Goal: Task Accomplishment & Management: Manage account settings

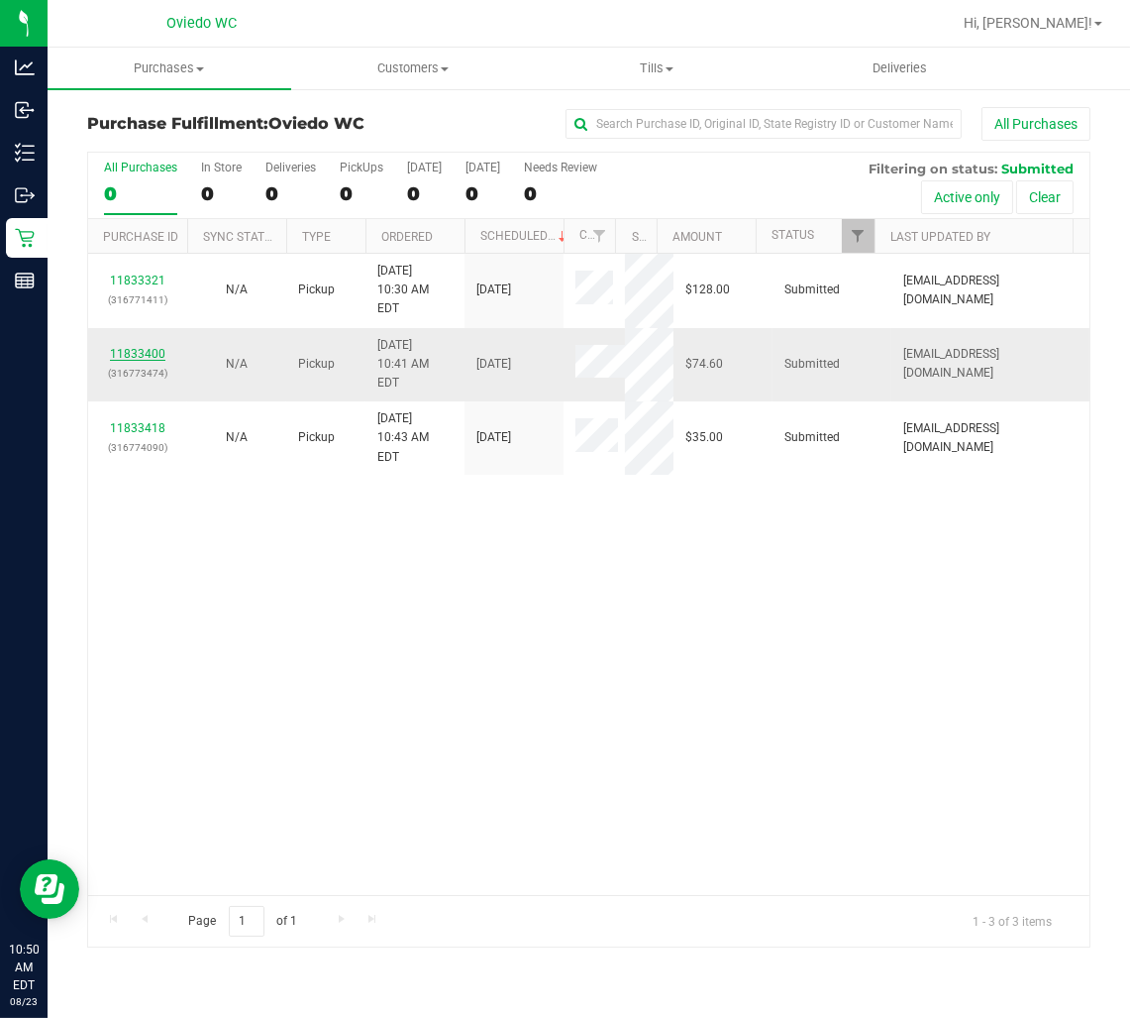
click at [155, 347] on link "11833400" at bounding box center [137, 354] width 55 height 14
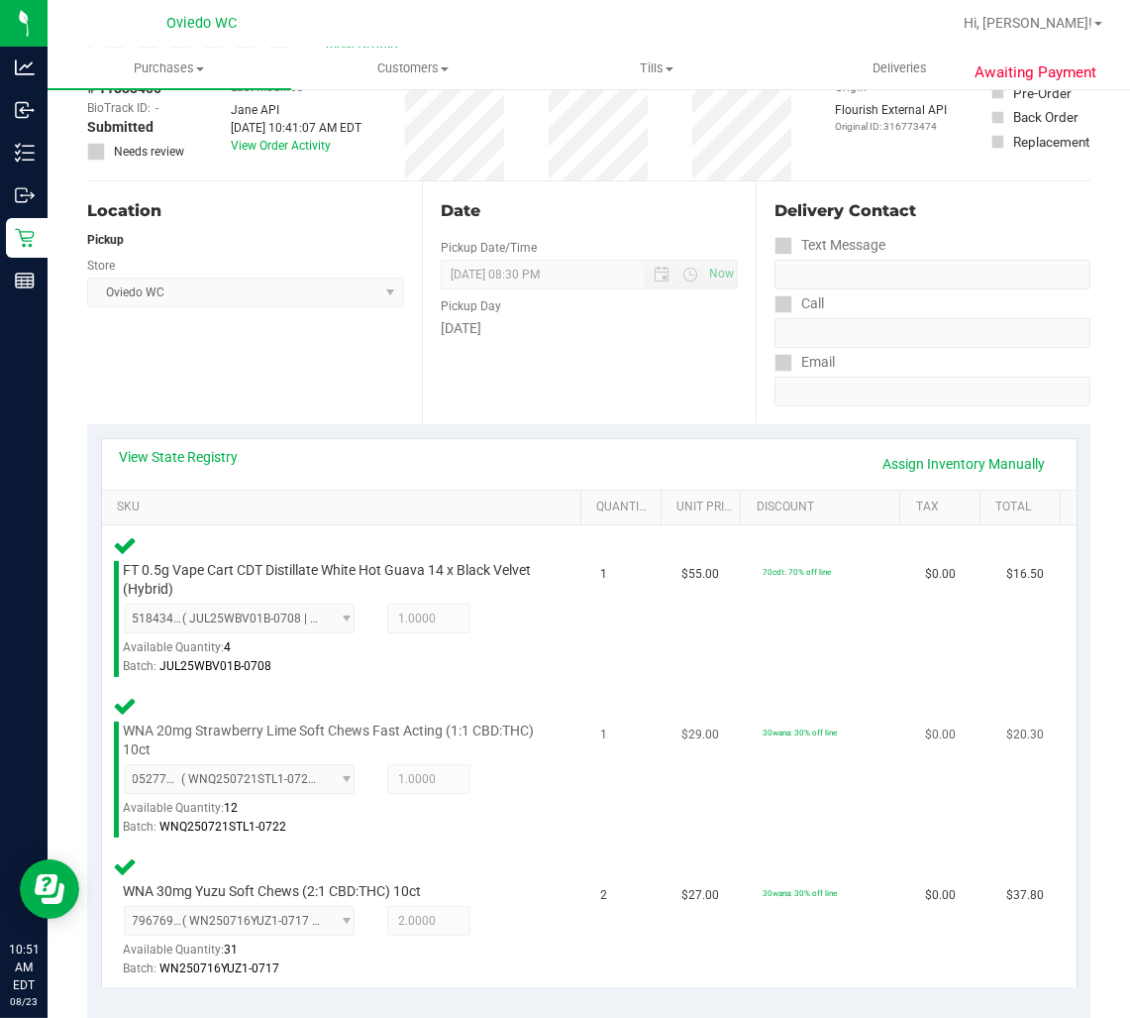
scroll to position [660, 0]
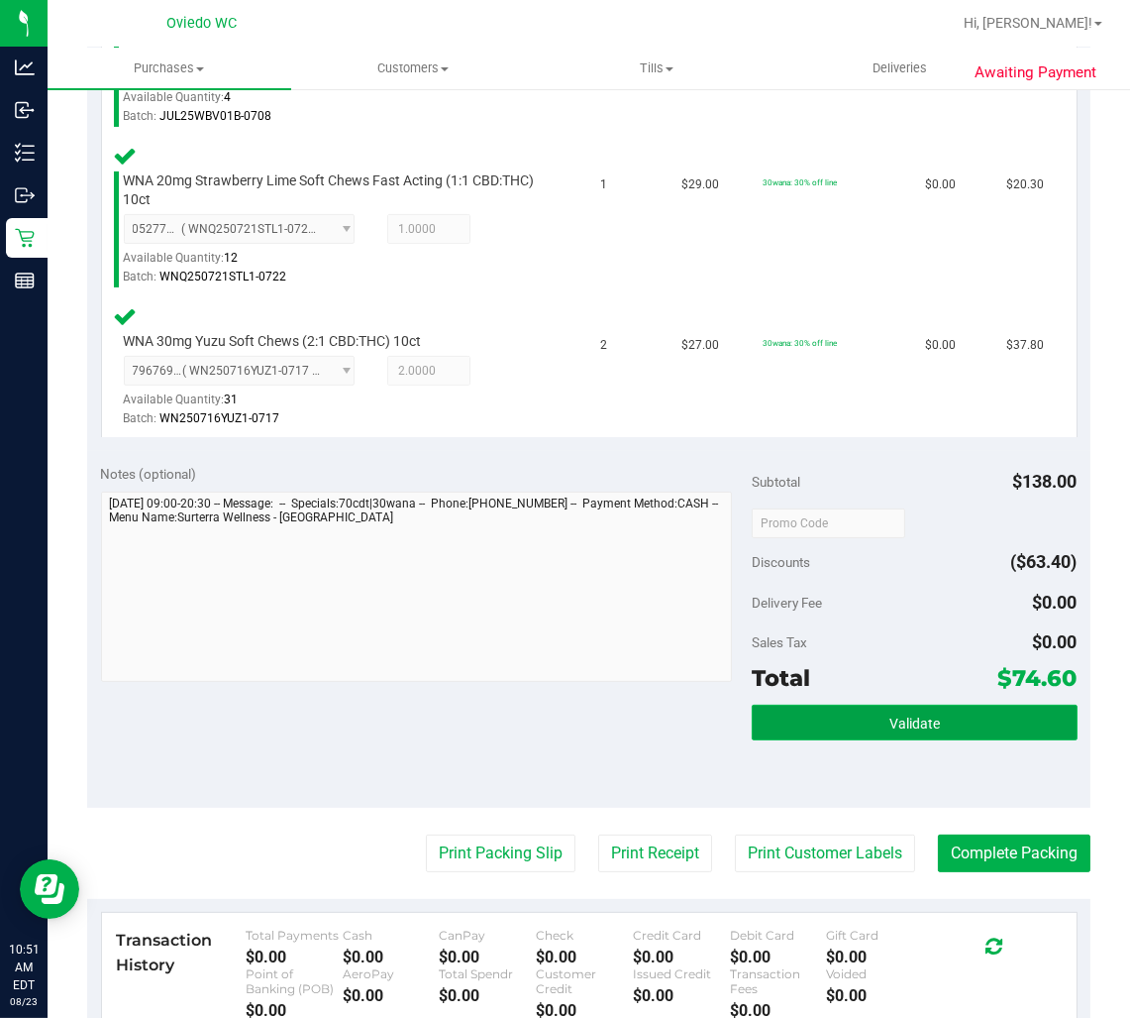
click at [865, 708] on button "Validate" at bounding box center [915, 722] width 326 height 36
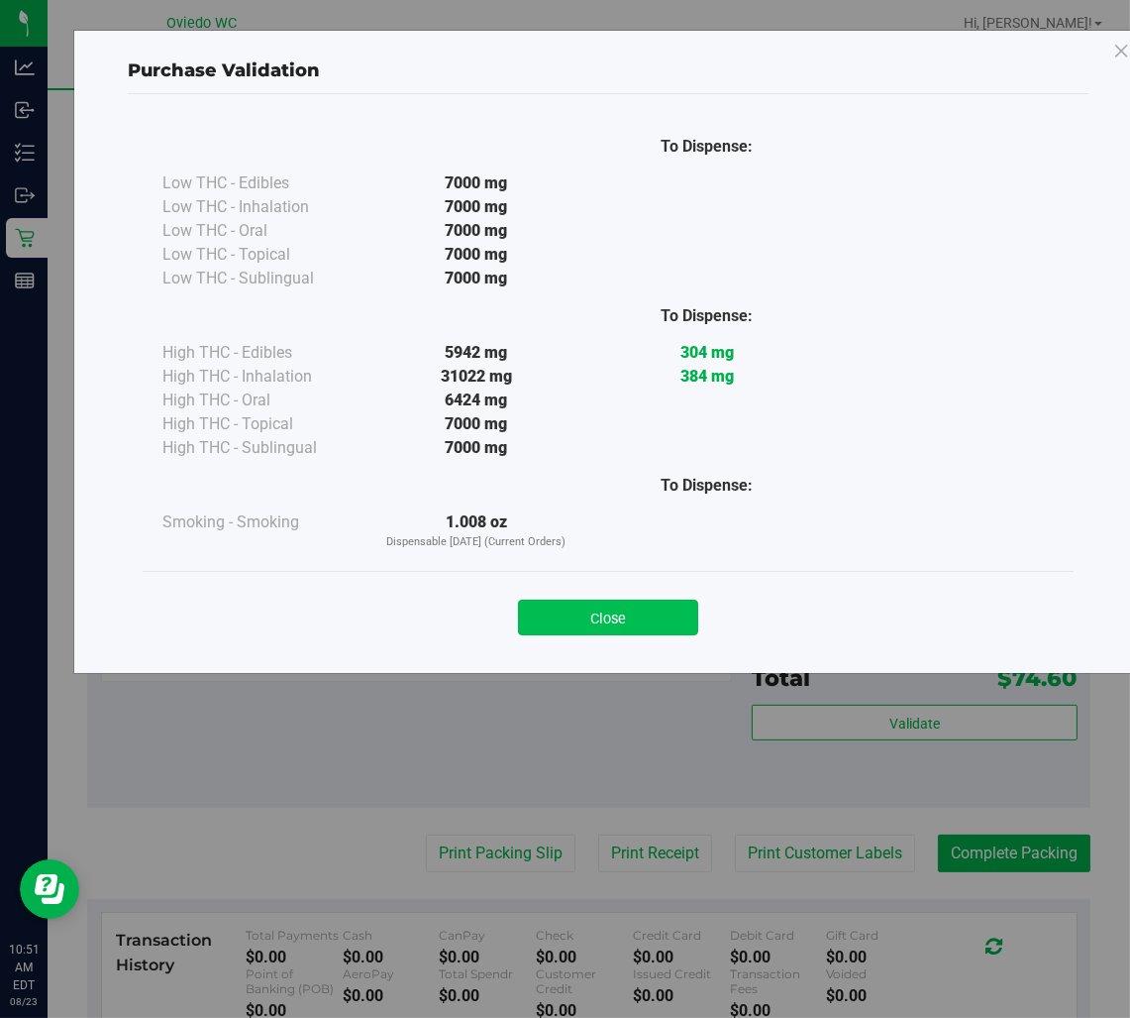
click at [650, 616] on button "Close" at bounding box center [608, 617] width 180 height 36
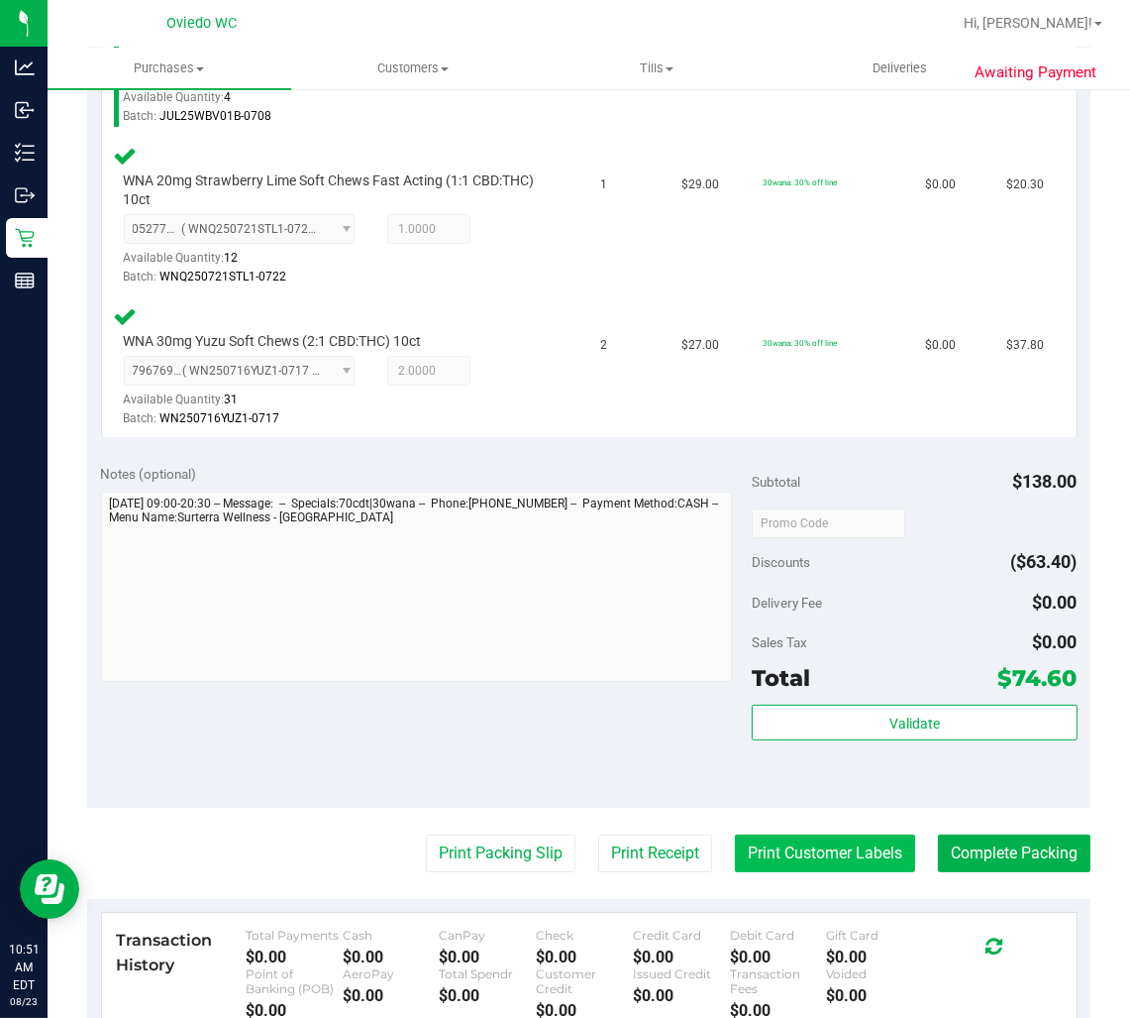
click at [803, 852] on button "Print Customer Labels" at bounding box center [825, 853] width 180 height 38
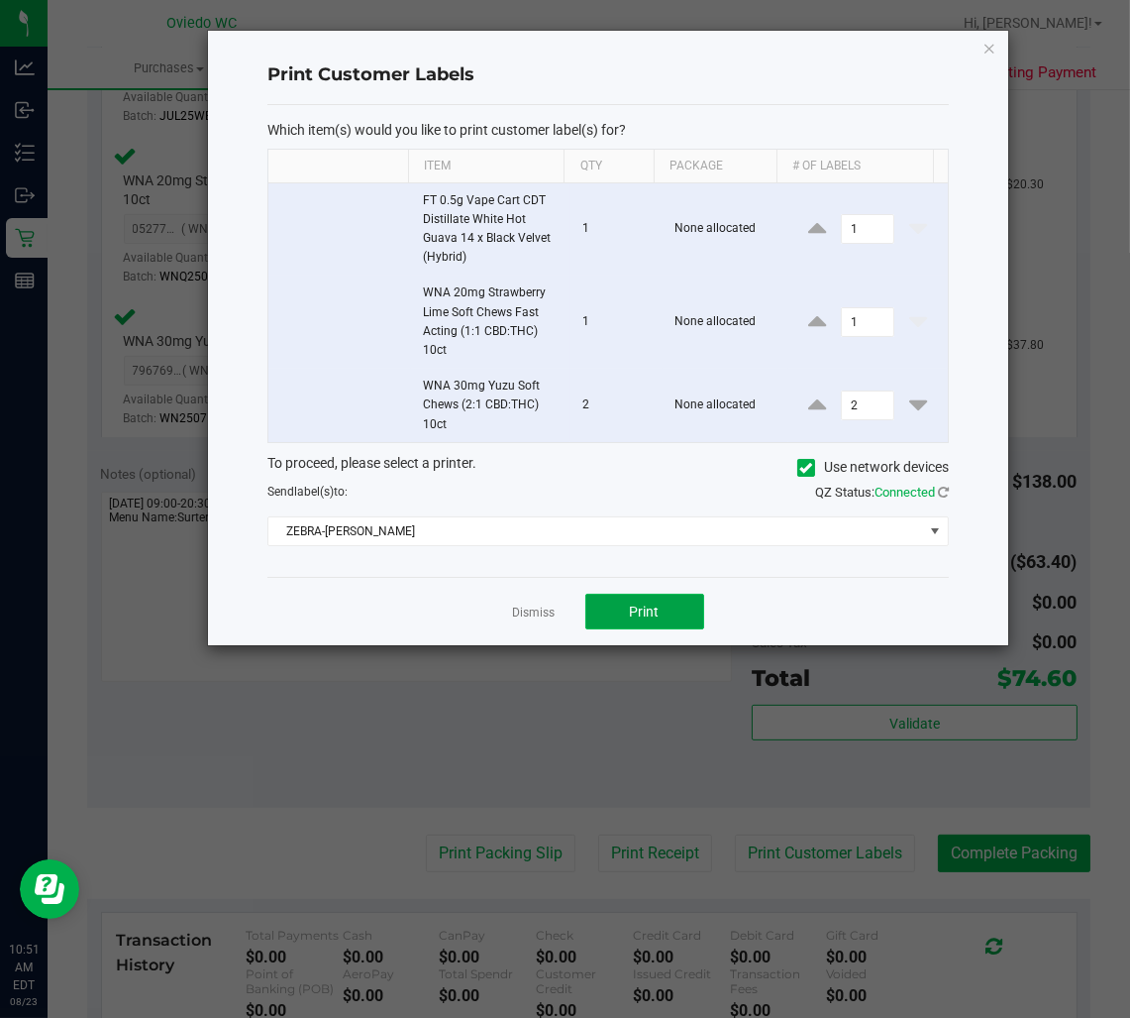
click at [632, 603] on span "Print" at bounding box center [645, 611] width 30 height 16
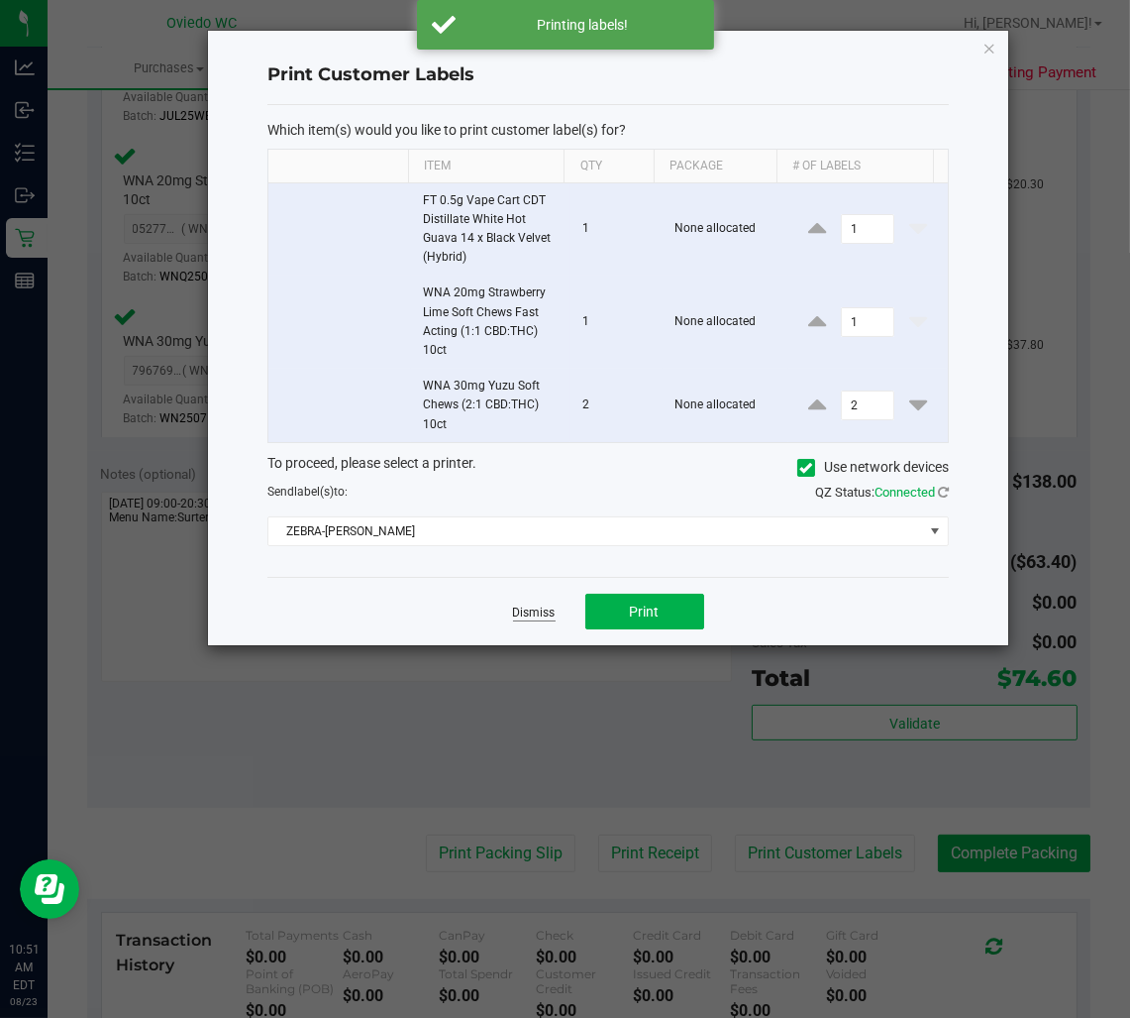
click at [519, 612] on link "Dismiss" at bounding box center [534, 612] width 43 height 17
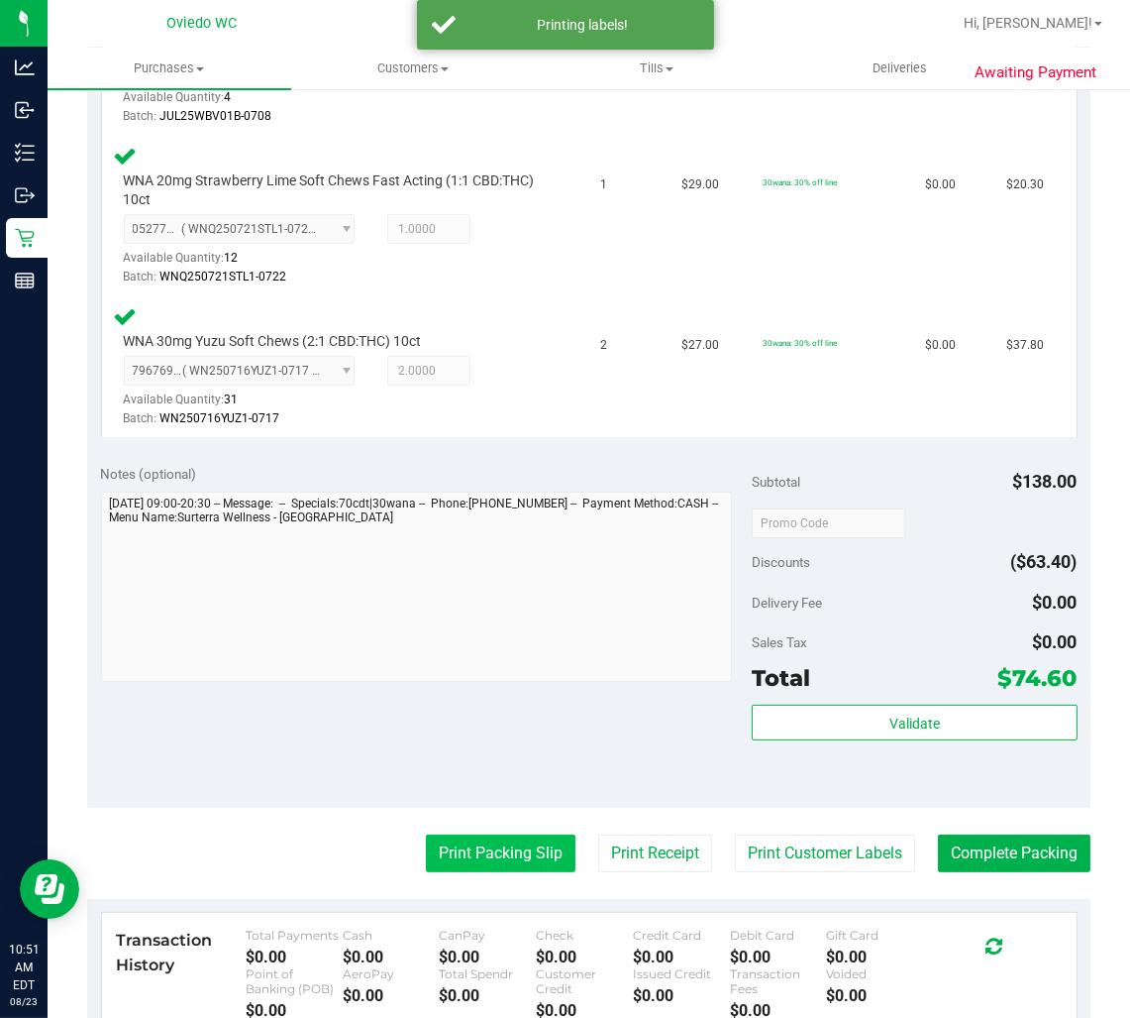
click at [498, 845] on button "Print Packing Slip" at bounding box center [501, 853] width 150 height 38
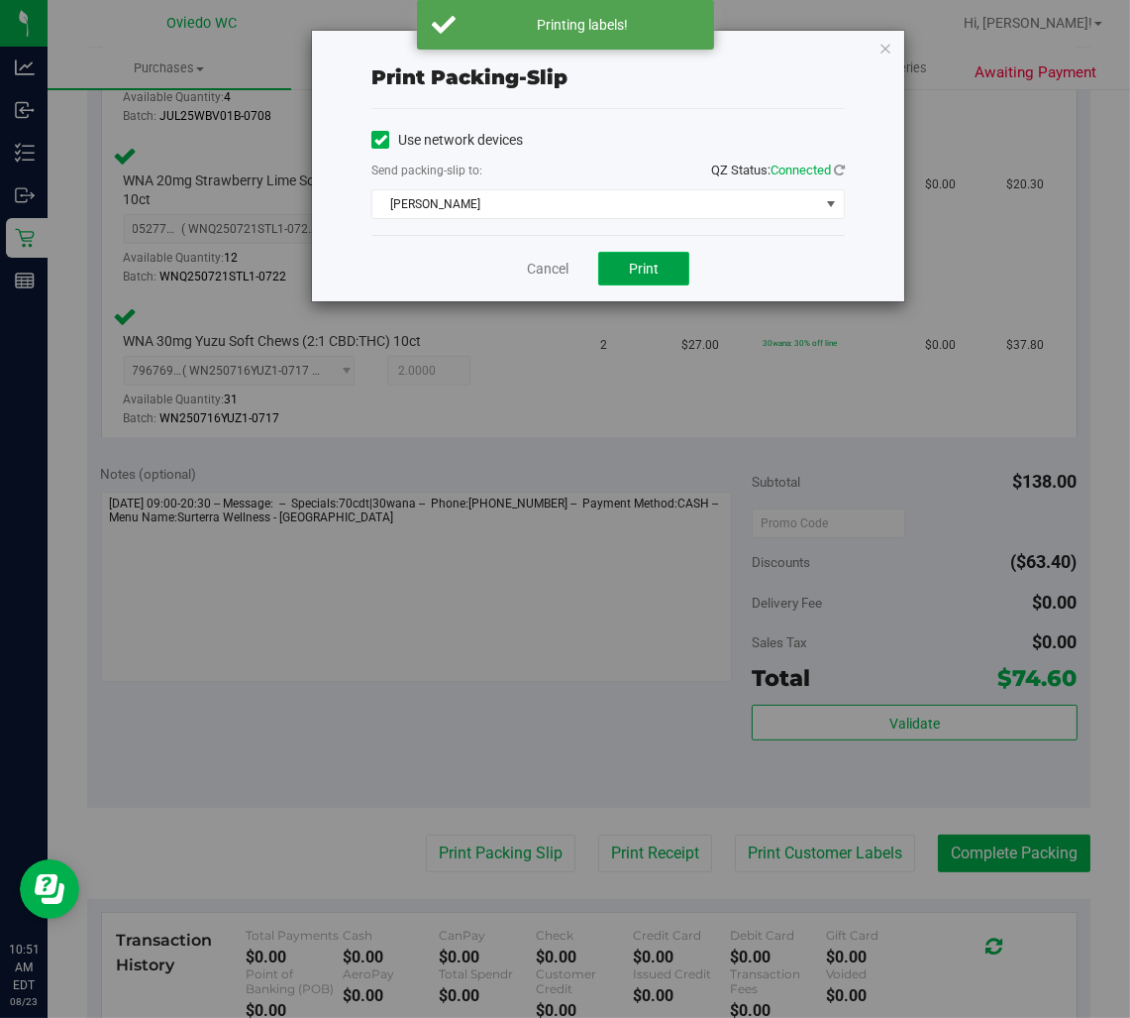
click at [639, 279] on button "Print" at bounding box center [643, 269] width 91 height 34
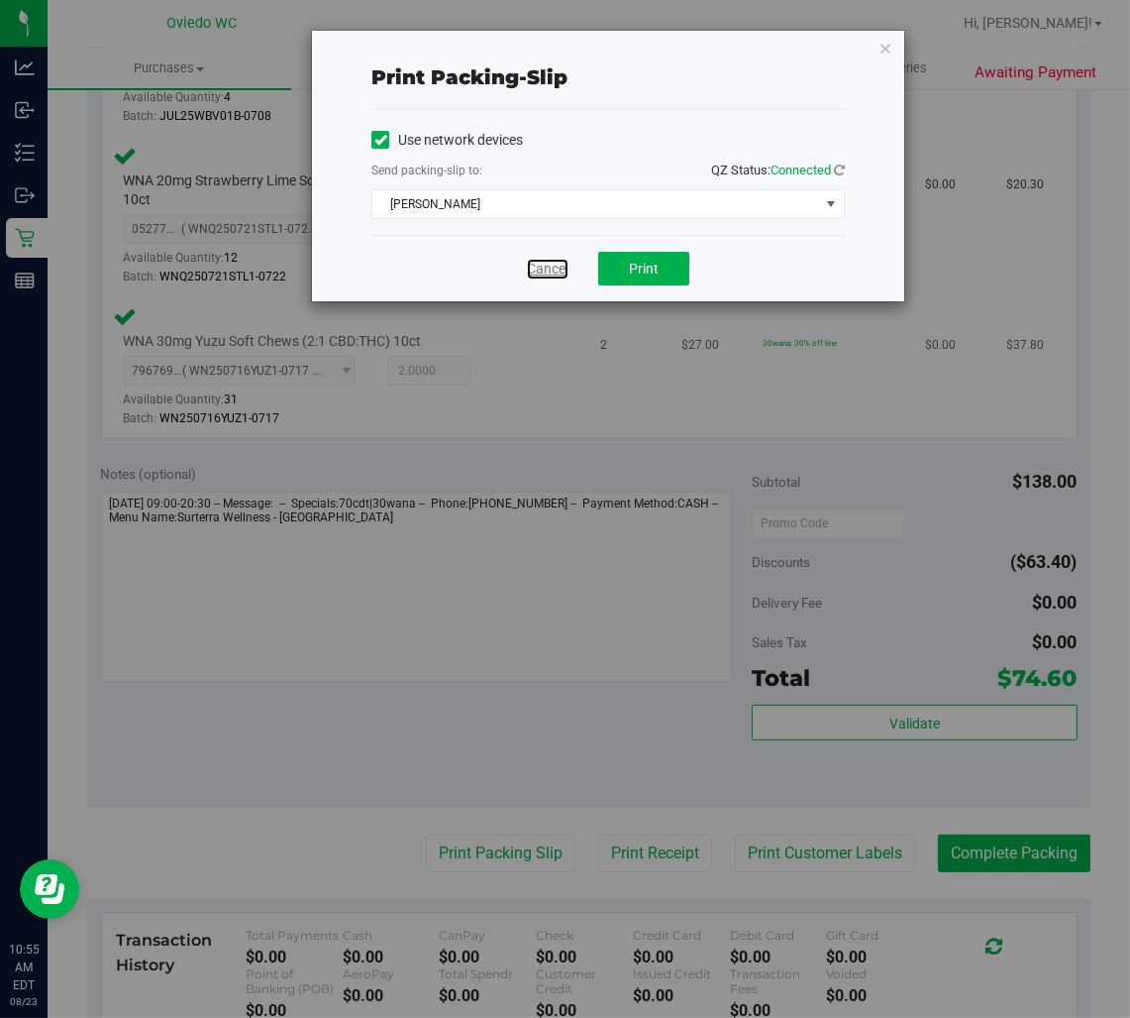
drag, startPoint x: 556, startPoint y: 269, endPoint x: 744, endPoint y: 404, distance: 231.5
click at [556, 269] on link "Cancel" at bounding box center [548, 269] width 42 height 21
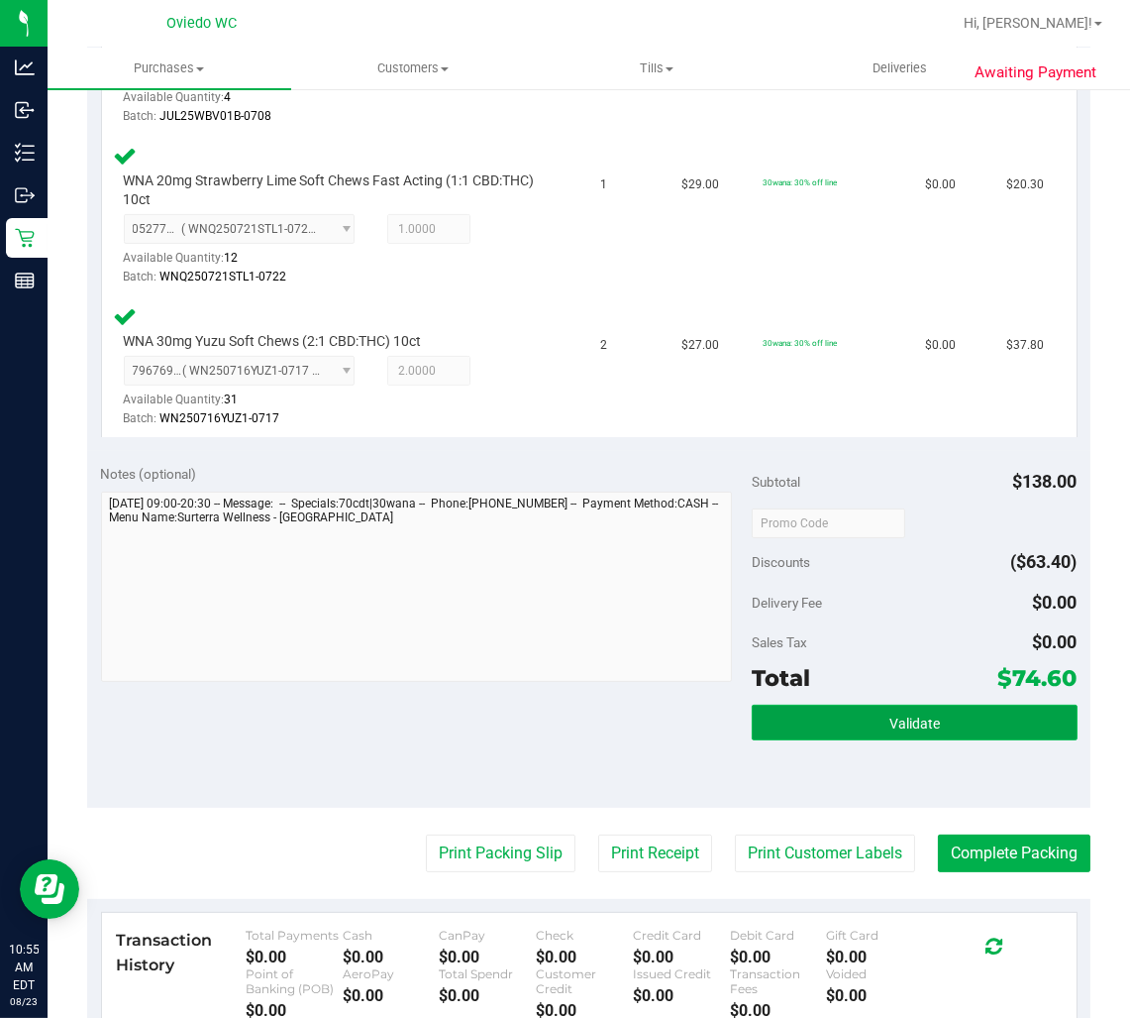
click at [889, 736] on button "Validate" at bounding box center [915, 722] width 326 height 36
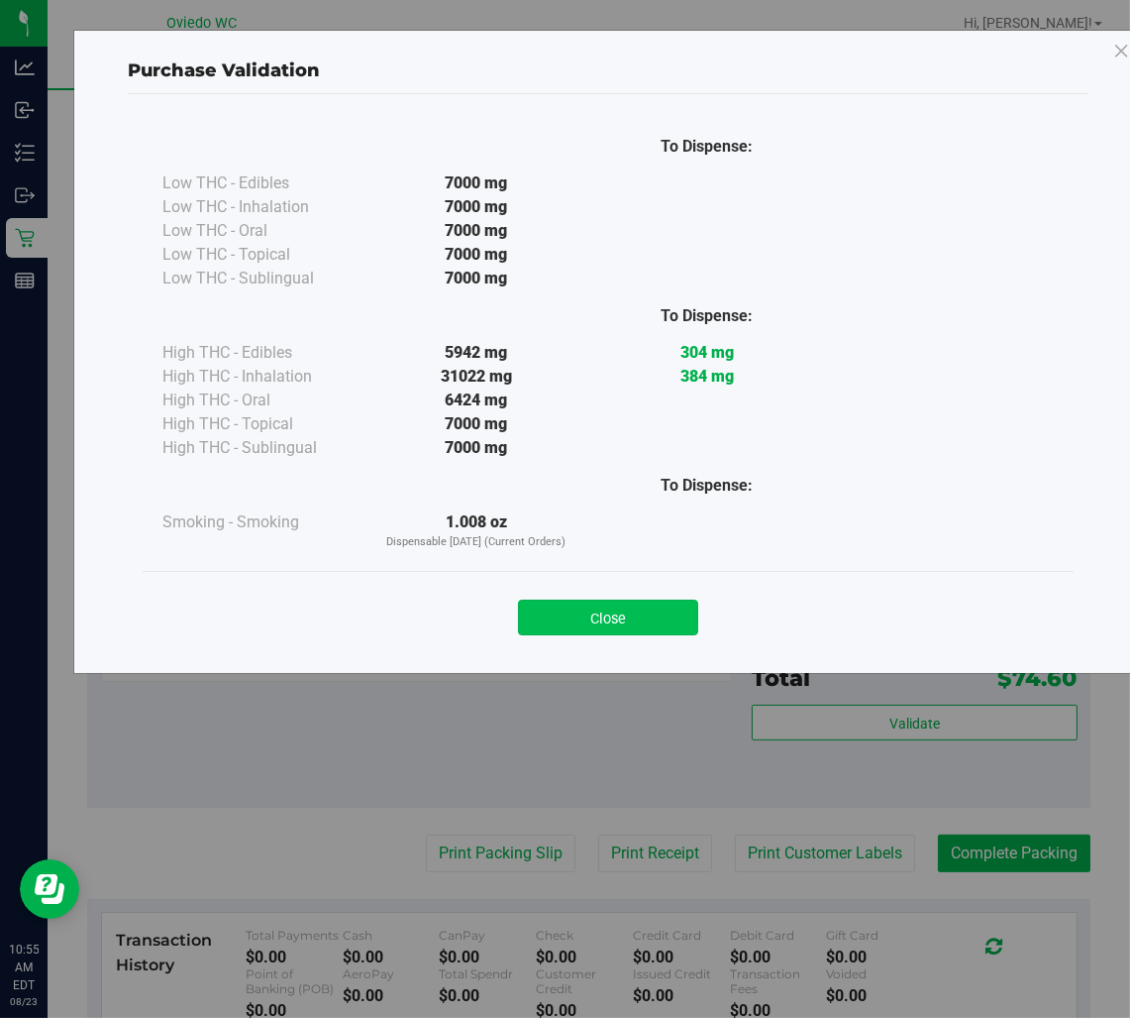
click at [660, 611] on button "Close" at bounding box center [608, 617] width 180 height 36
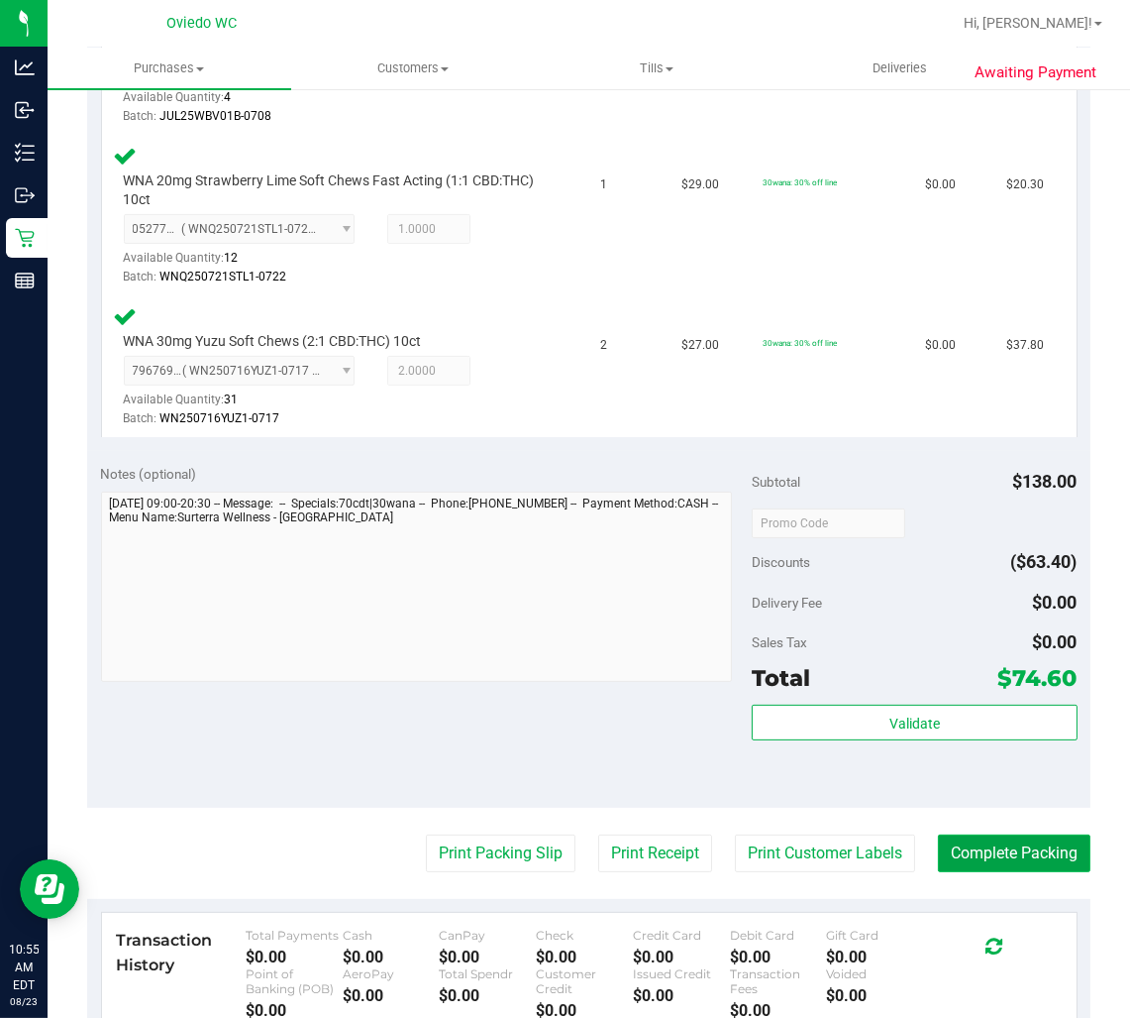
click at [1061, 836] on button "Complete Packing" at bounding box center [1014, 853] width 153 height 38
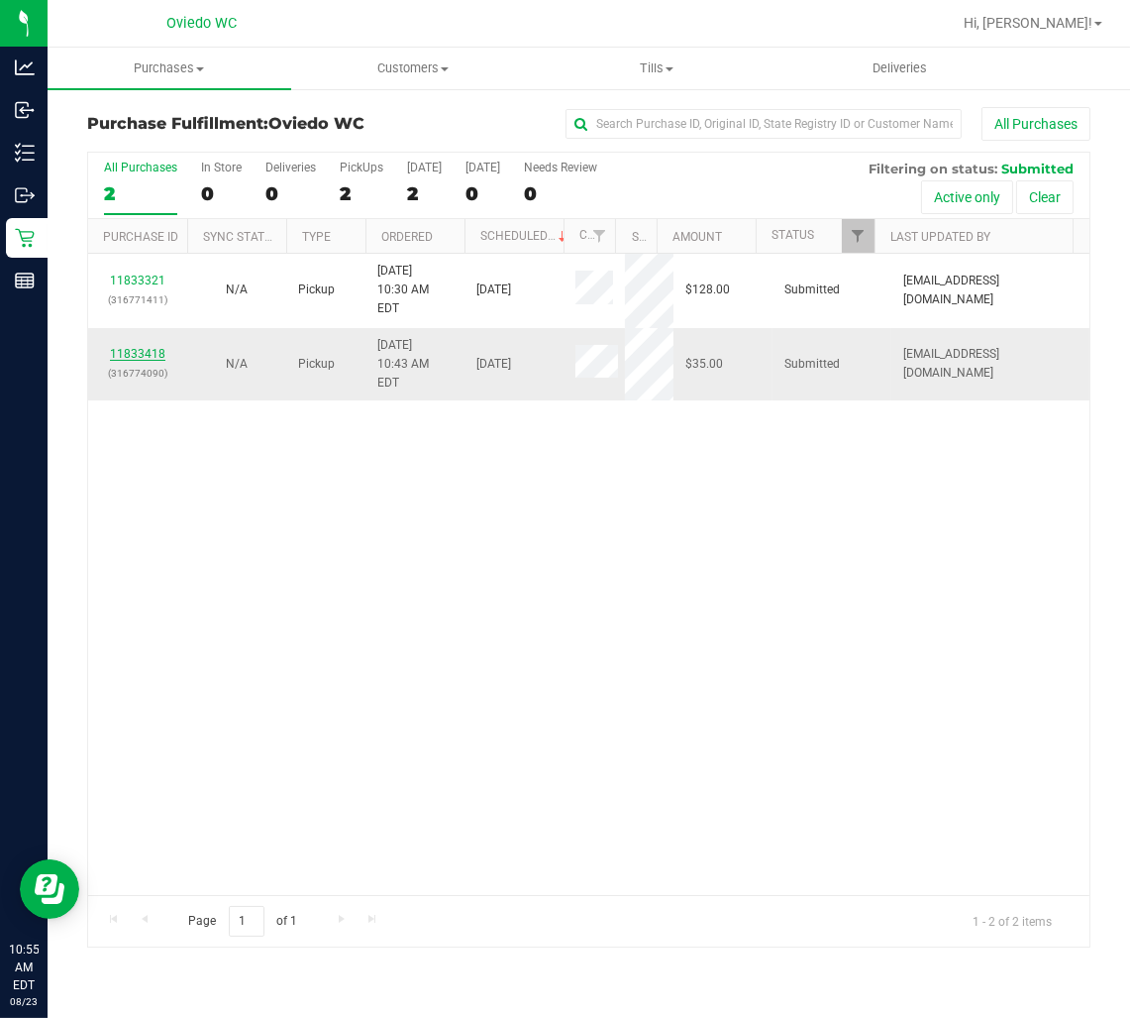
click at [126, 347] on link "11833418" at bounding box center [137, 354] width 55 height 14
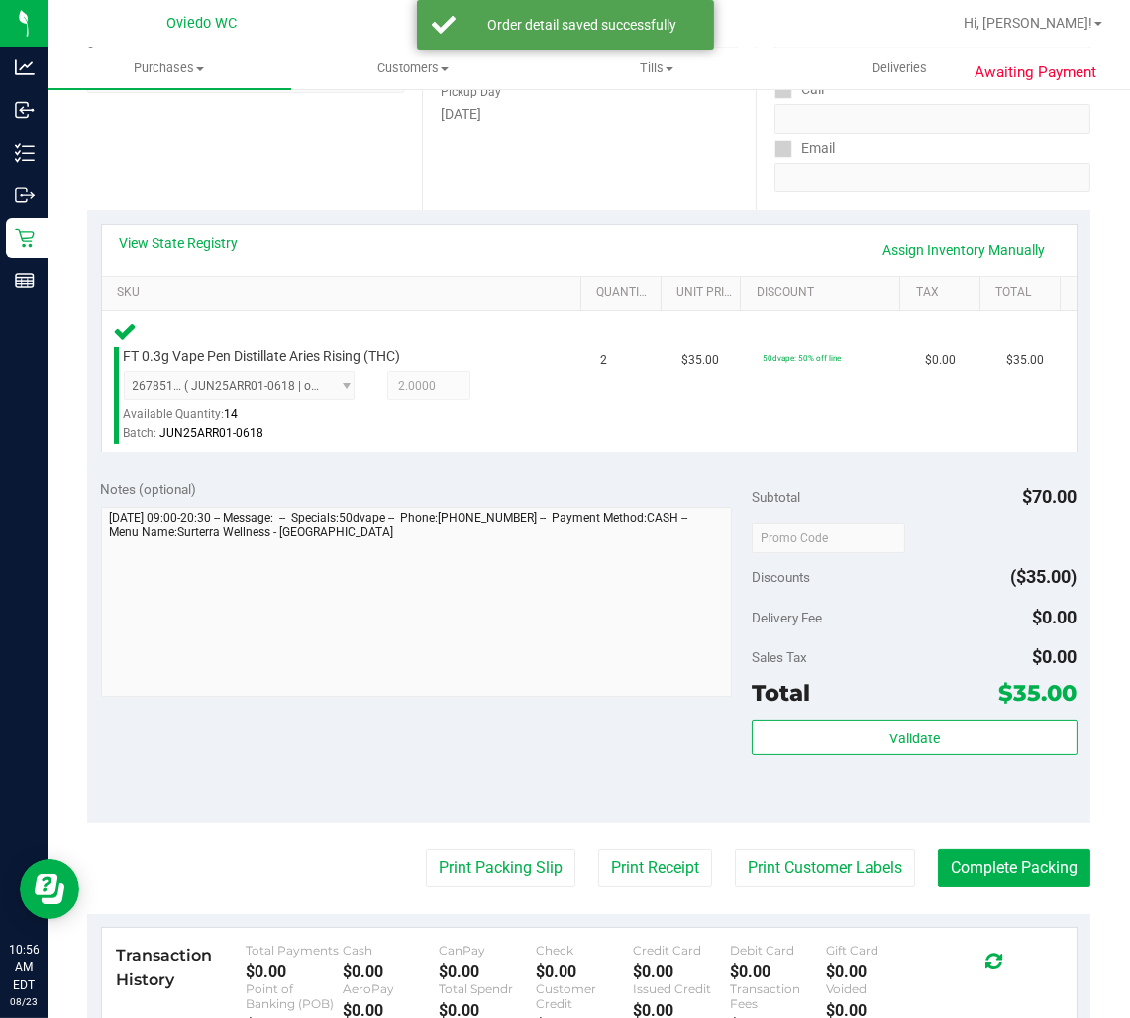
scroll to position [440, 0]
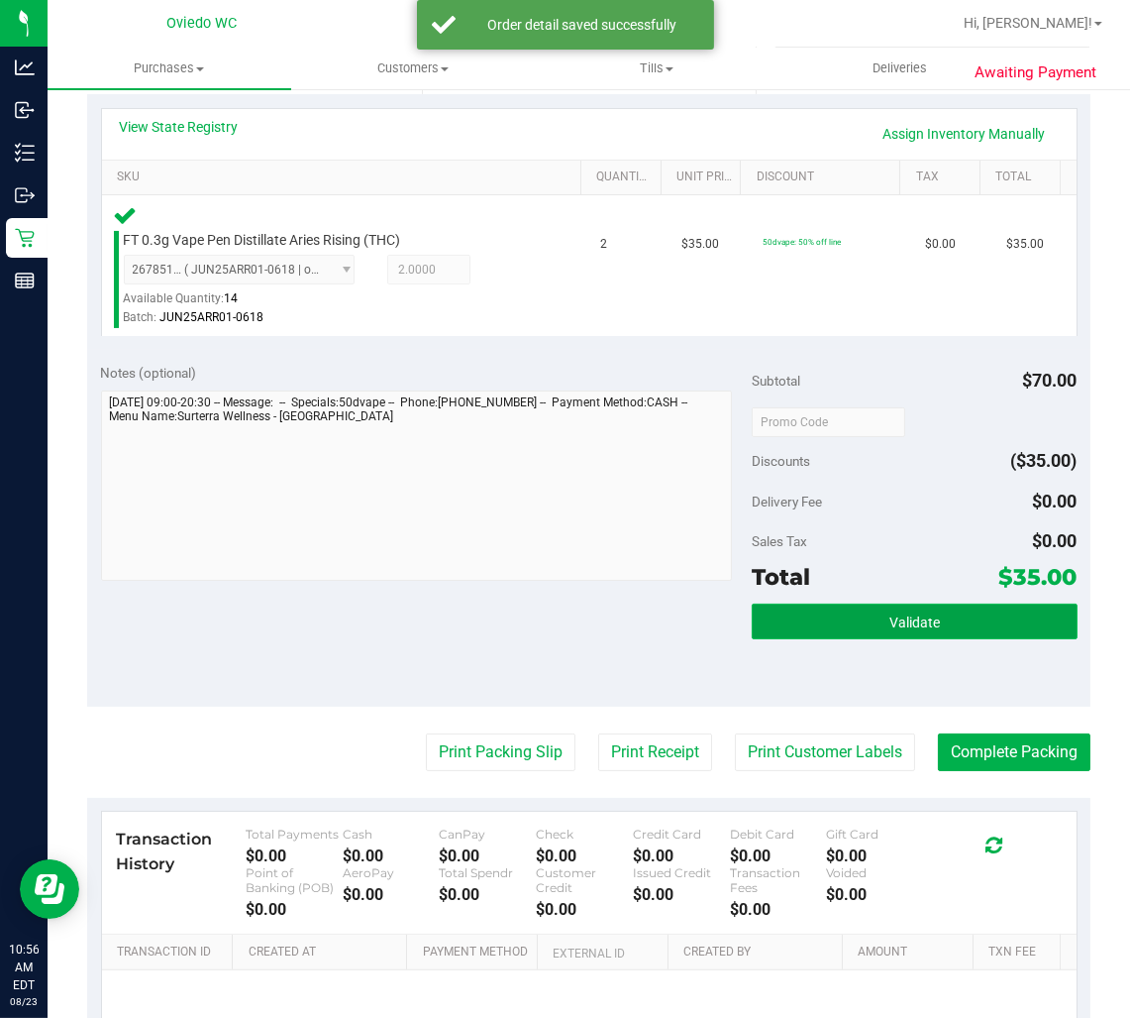
click at [974, 614] on button "Validate" at bounding box center [915, 621] width 326 height 36
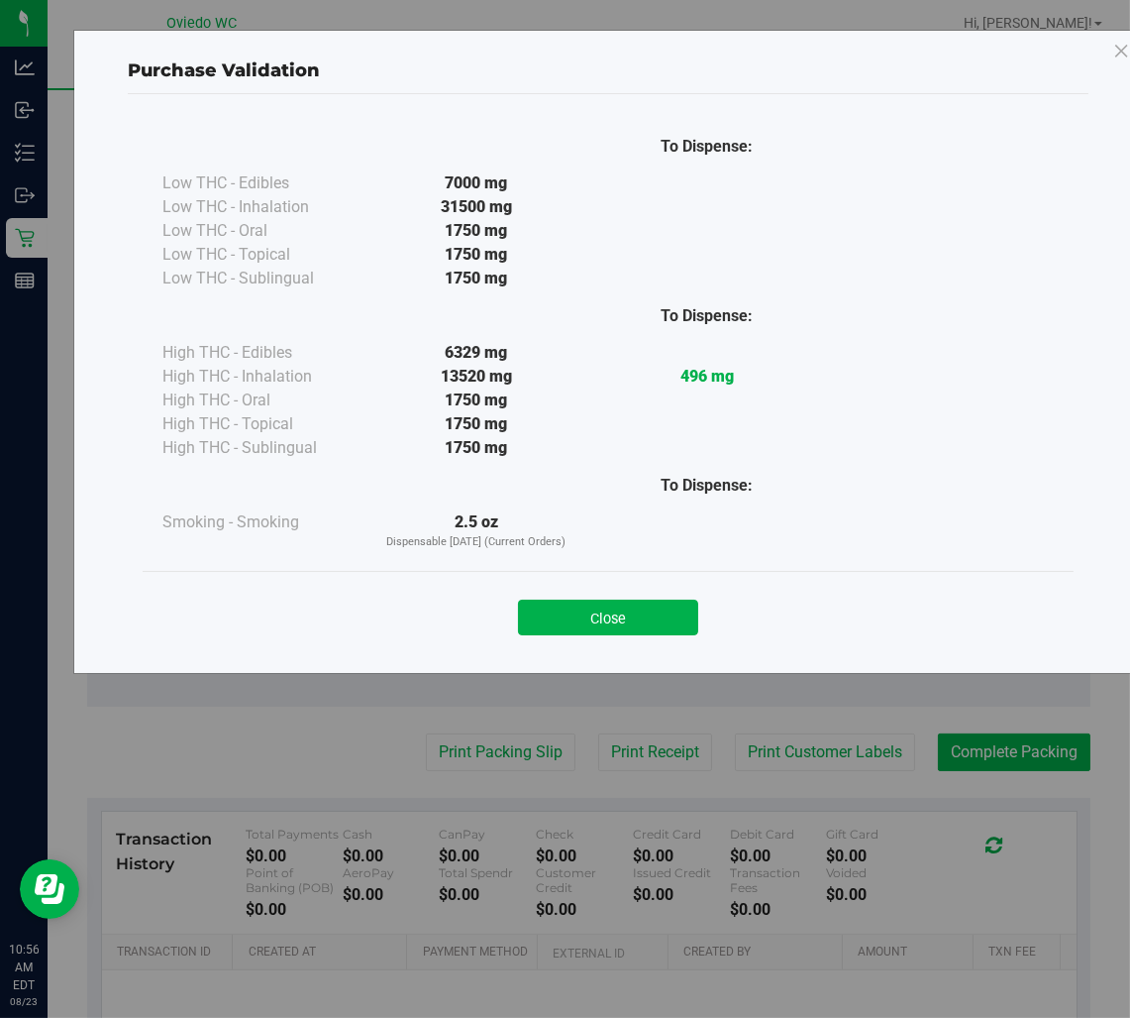
click at [567, 624] on button "Close" at bounding box center [608, 617] width 180 height 36
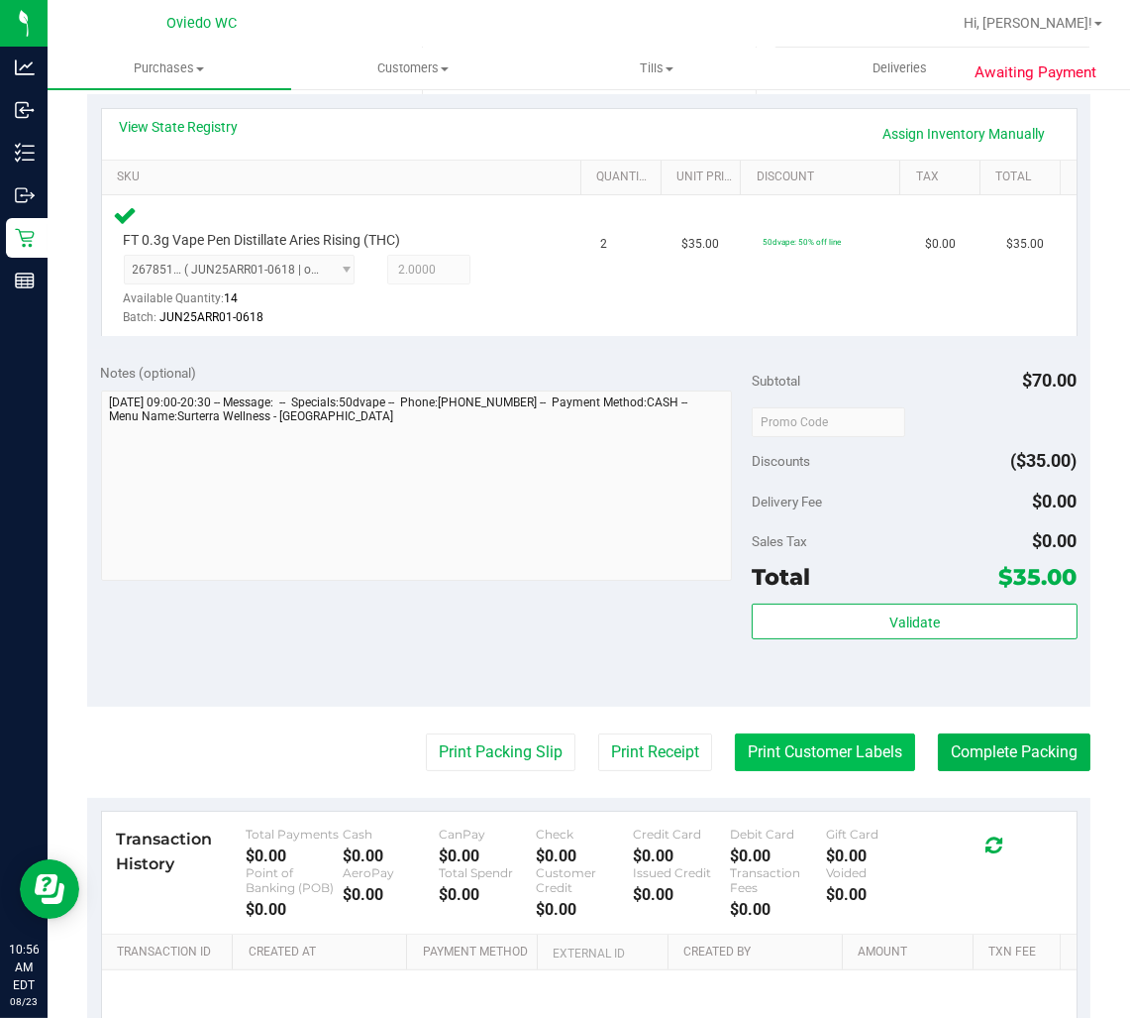
click at [764, 748] on button "Print Customer Labels" at bounding box center [825, 752] width 180 height 38
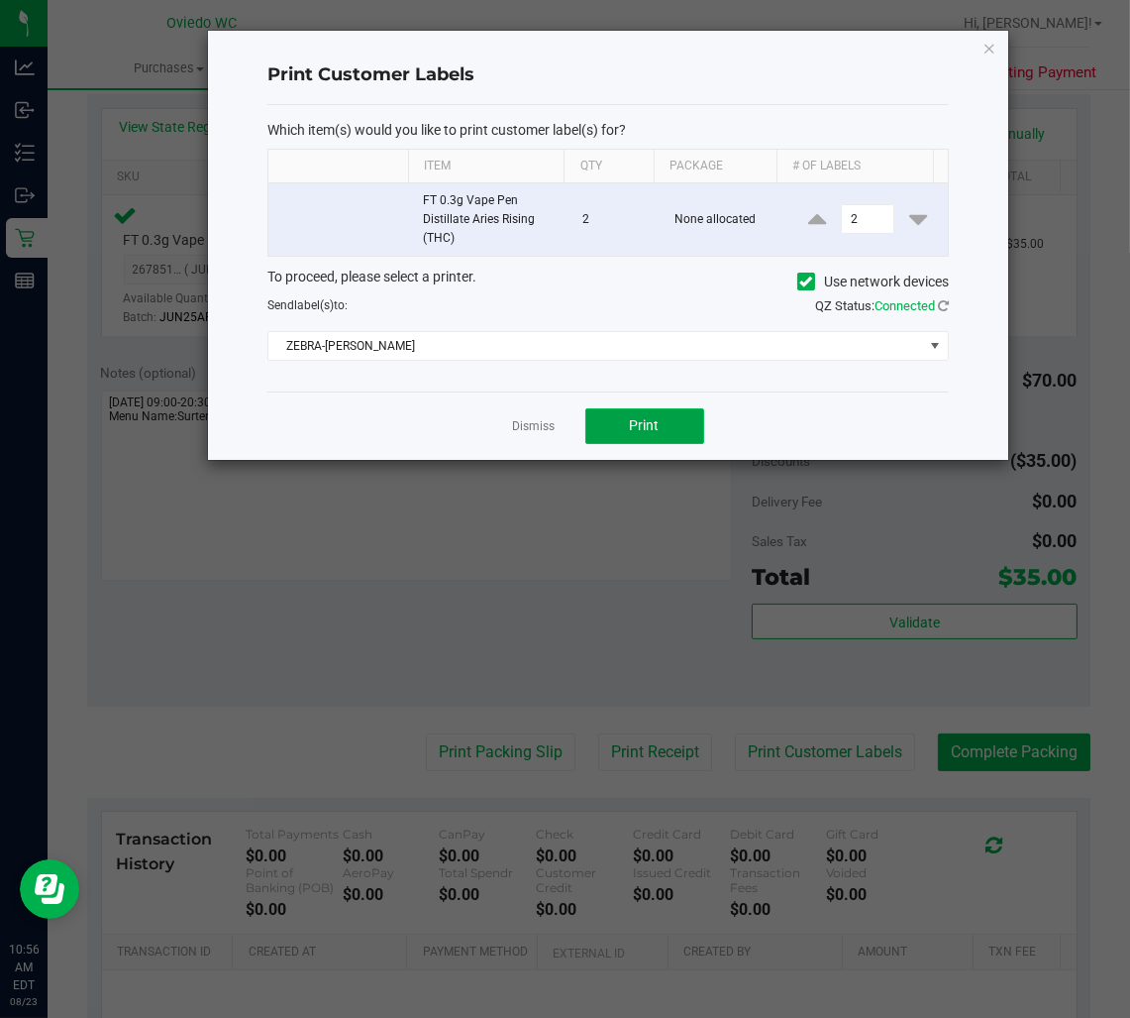
click at [601, 424] on button "Print" at bounding box center [645, 426] width 119 height 36
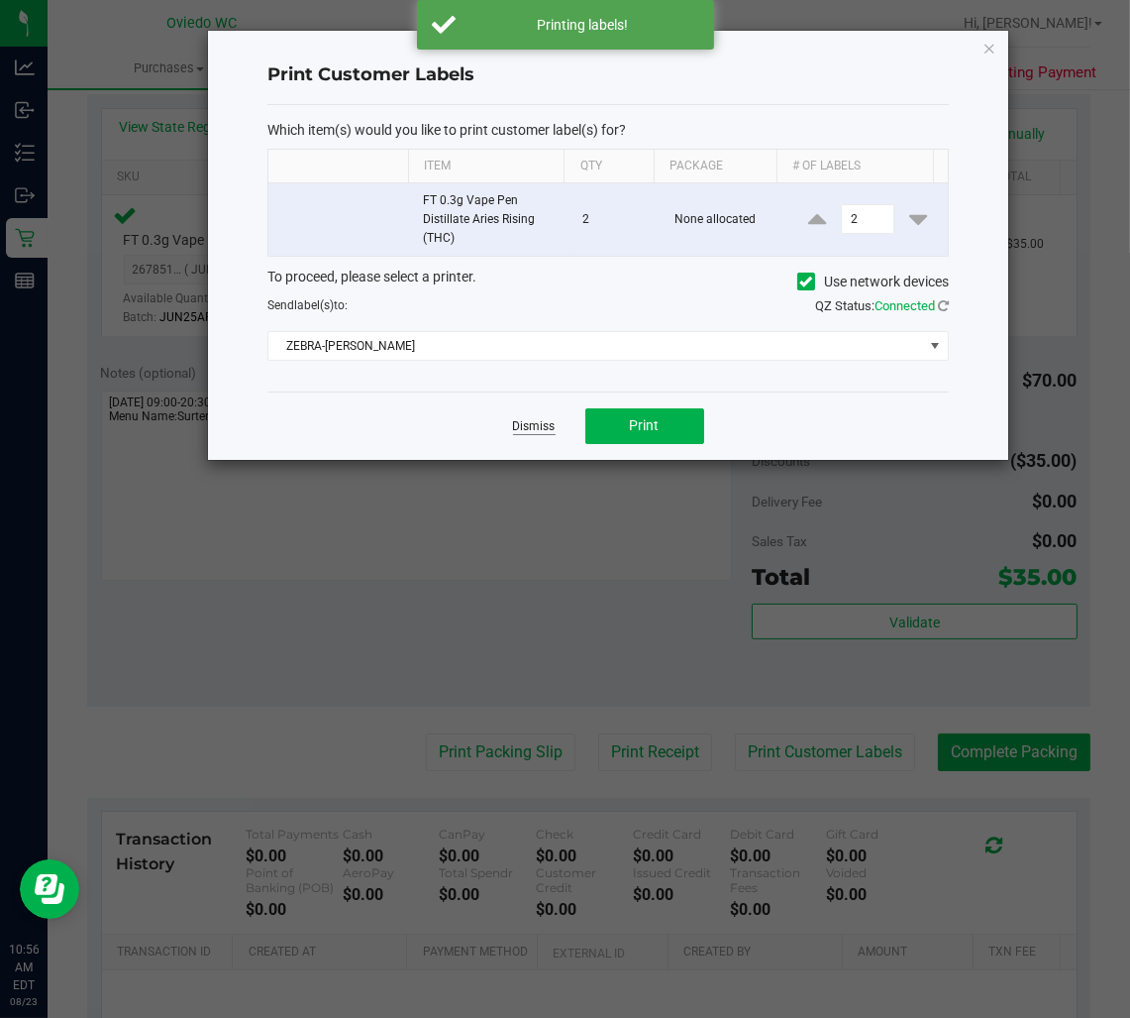
click at [525, 428] on link "Dismiss" at bounding box center [534, 426] width 43 height 17
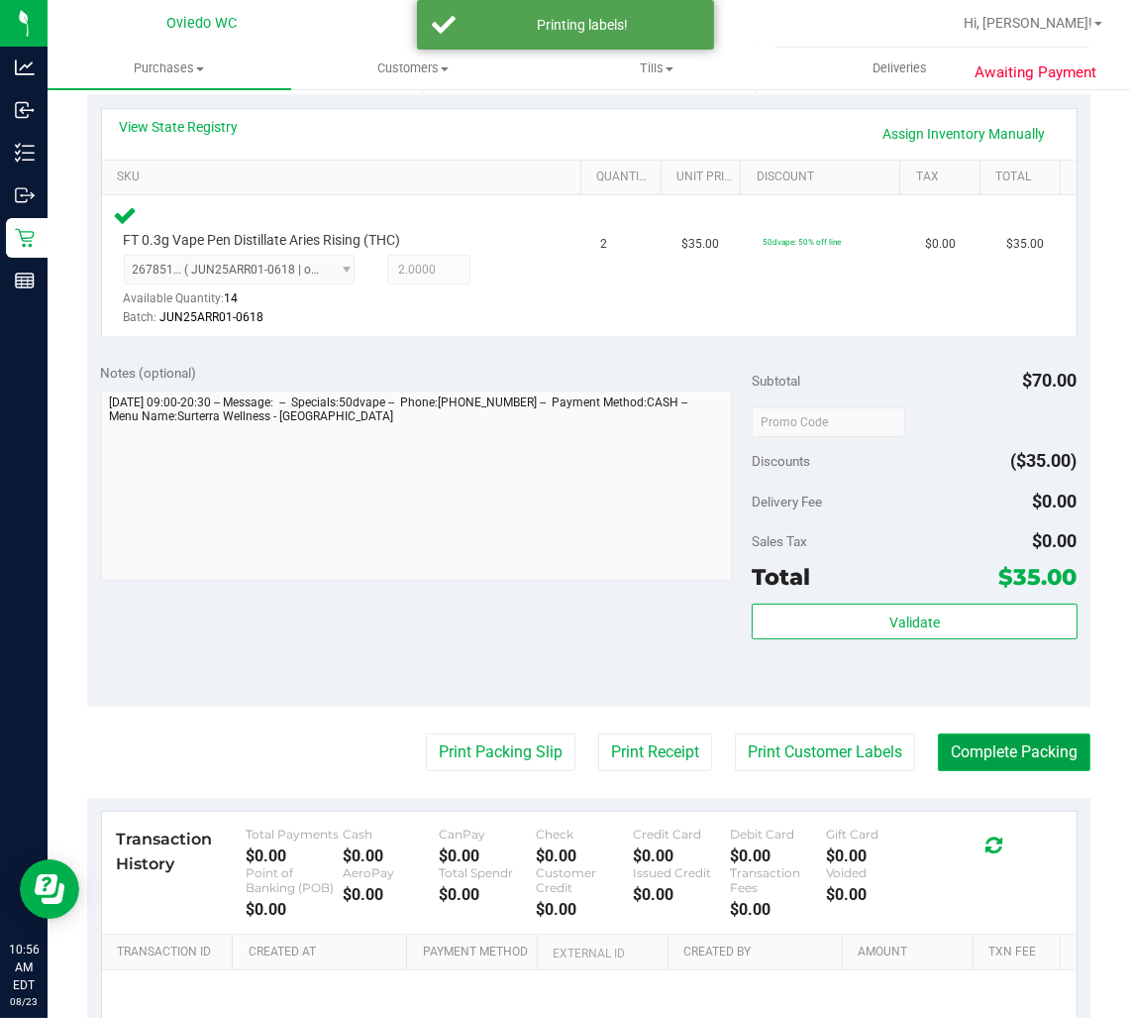
click at [991, 753] on button "Complete Packing" at bounding box center [1014, 752] width 153 height 38
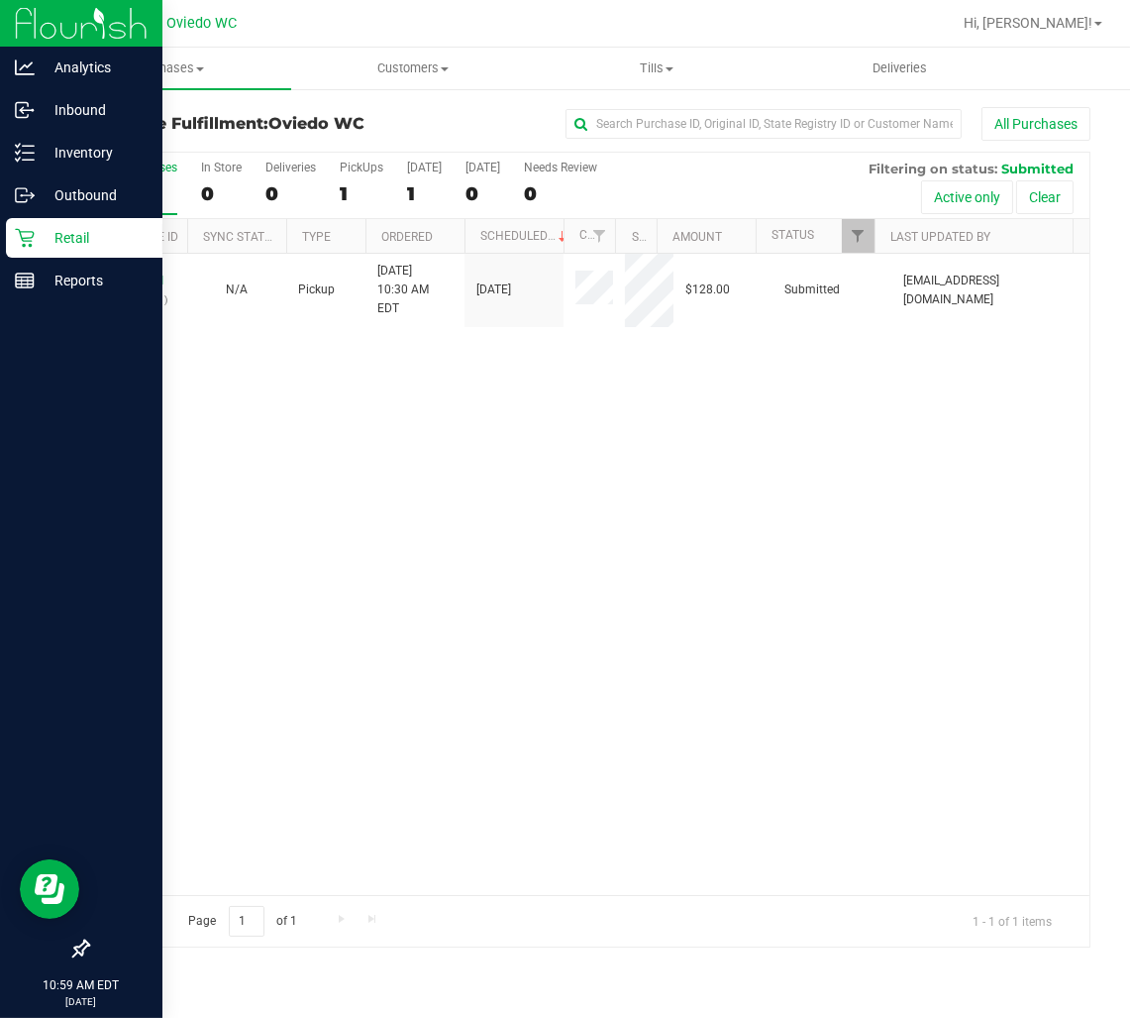
click at [64, 239] on p "Retail" at bounding box center [94, 238] width 119 height 24
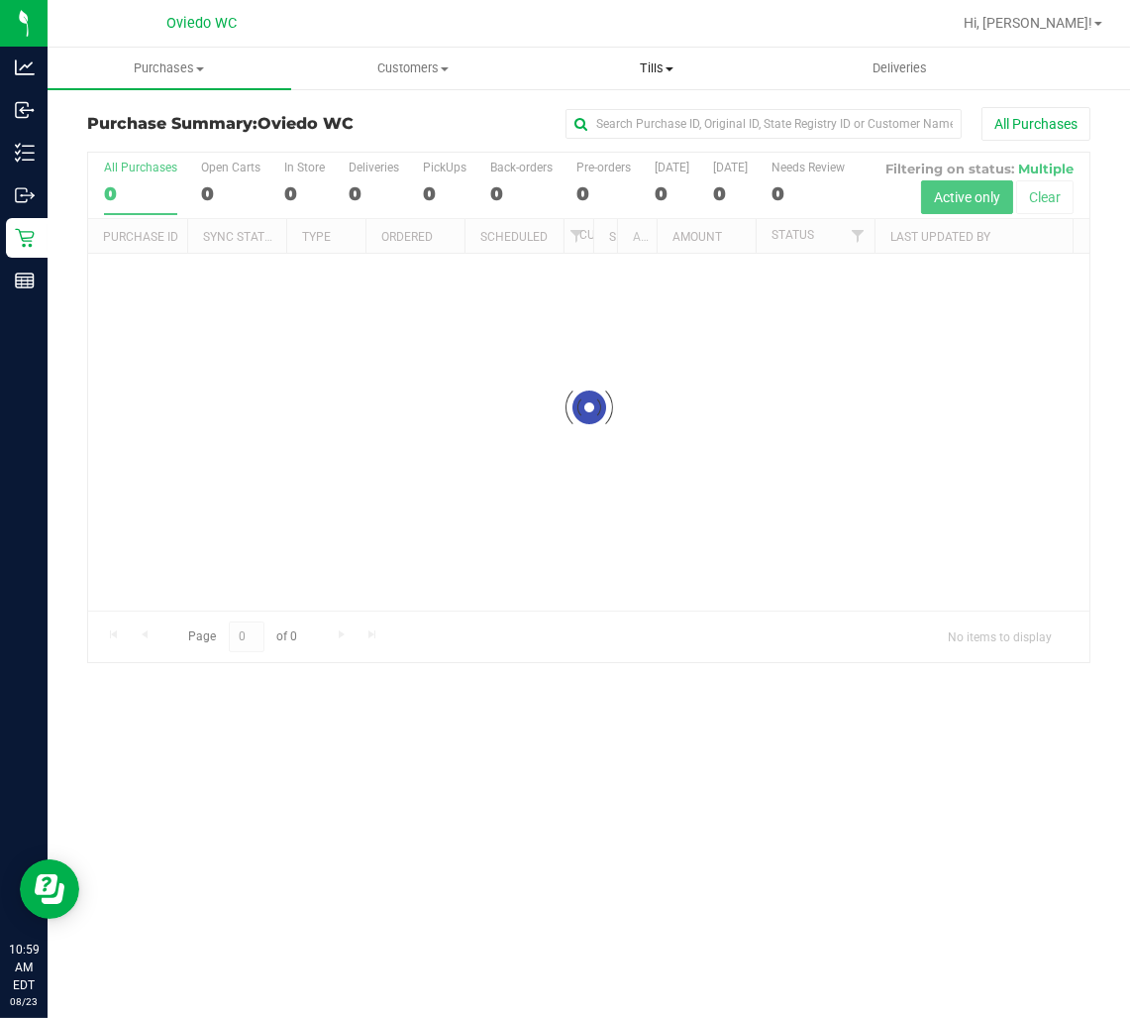
click at [657, 69] on span "Tills" at bounding box center [657, 68] width 242 height 18
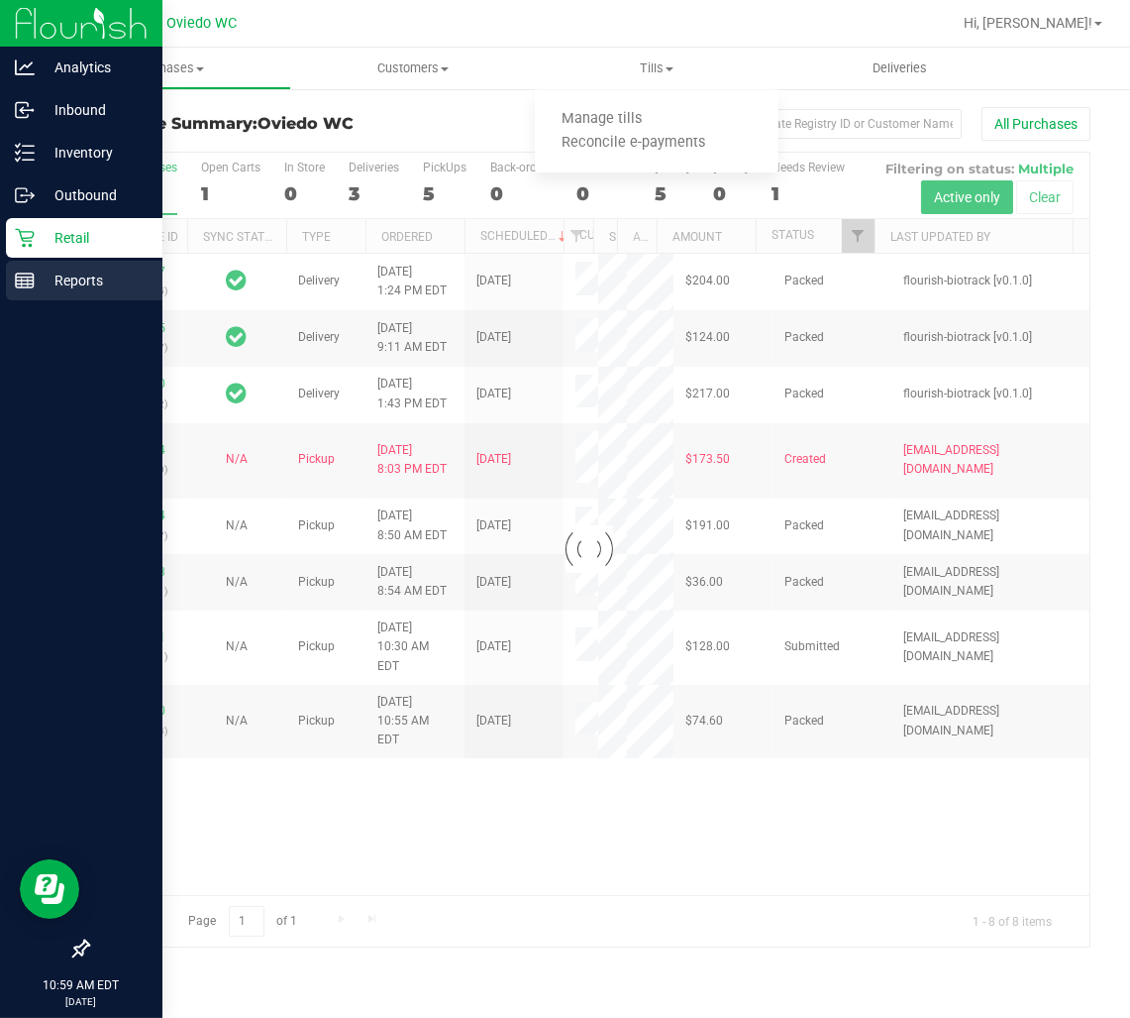
click at [37, 261] on div "Reports" at bounding box center [84, 281] width 157 height 40
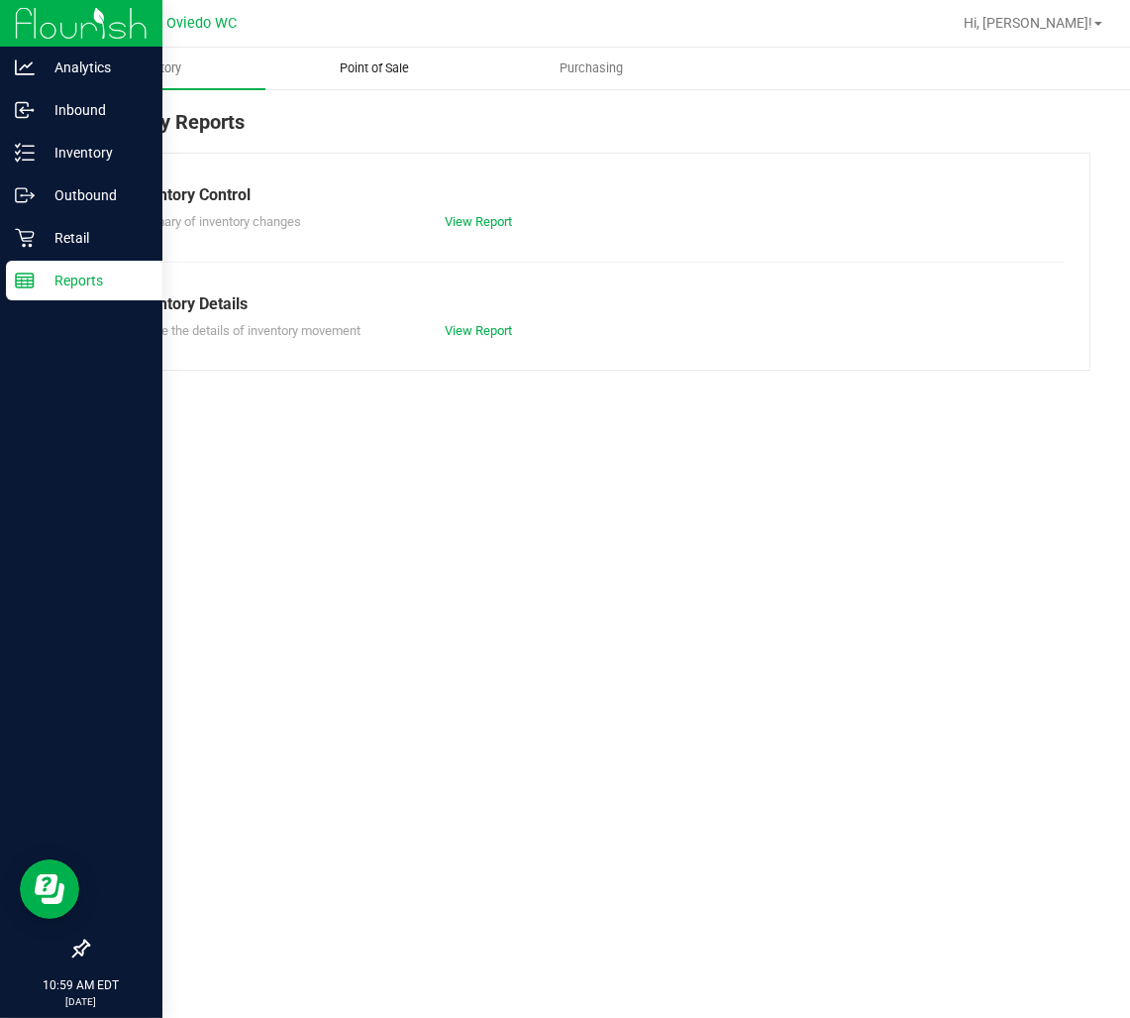
click at [388, 67] on span "Point of Sale" at bounding box center [374, 68] width 123 height 18
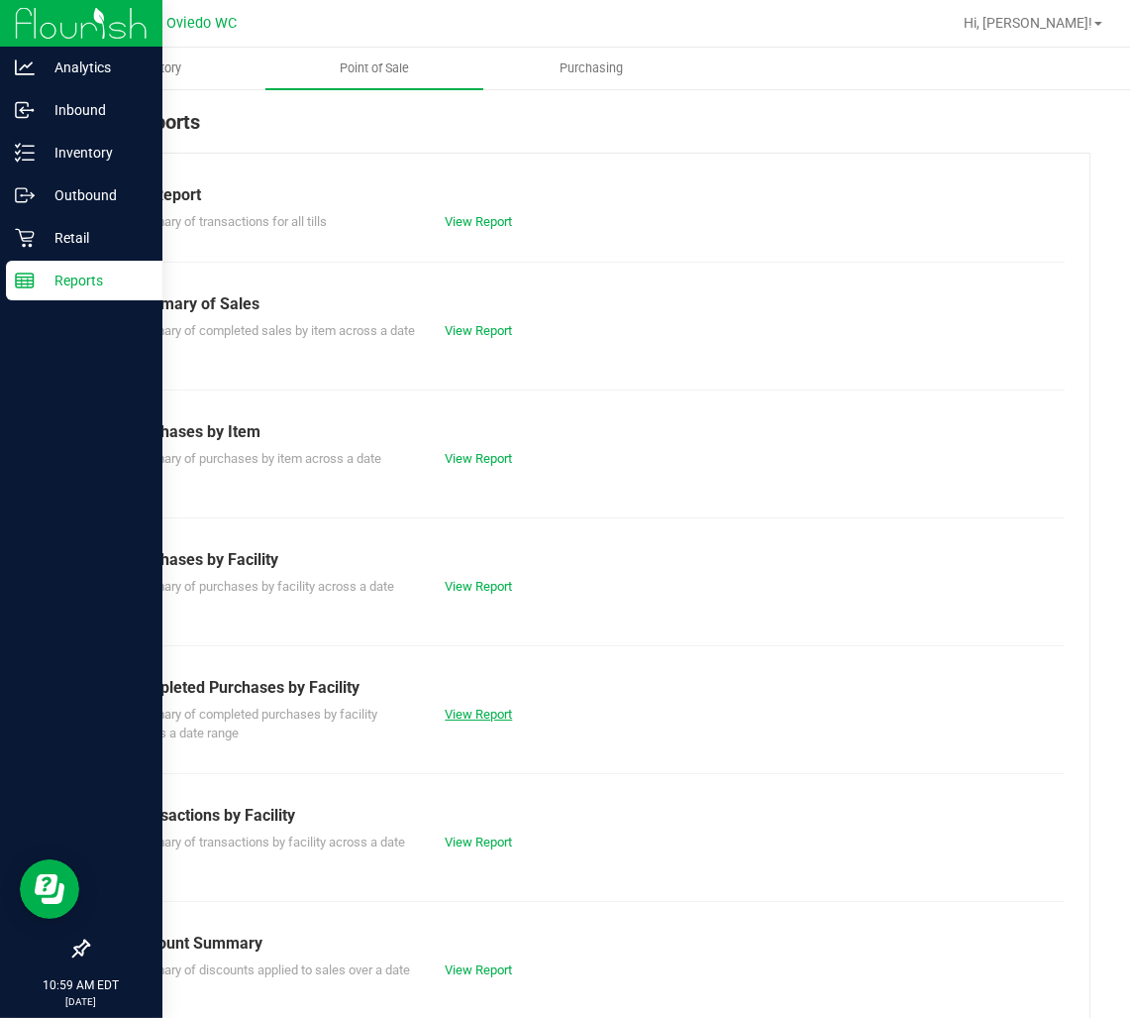
click at [486, 706] on link "View Report" at bounding box center [478, 713] width 67 height 15
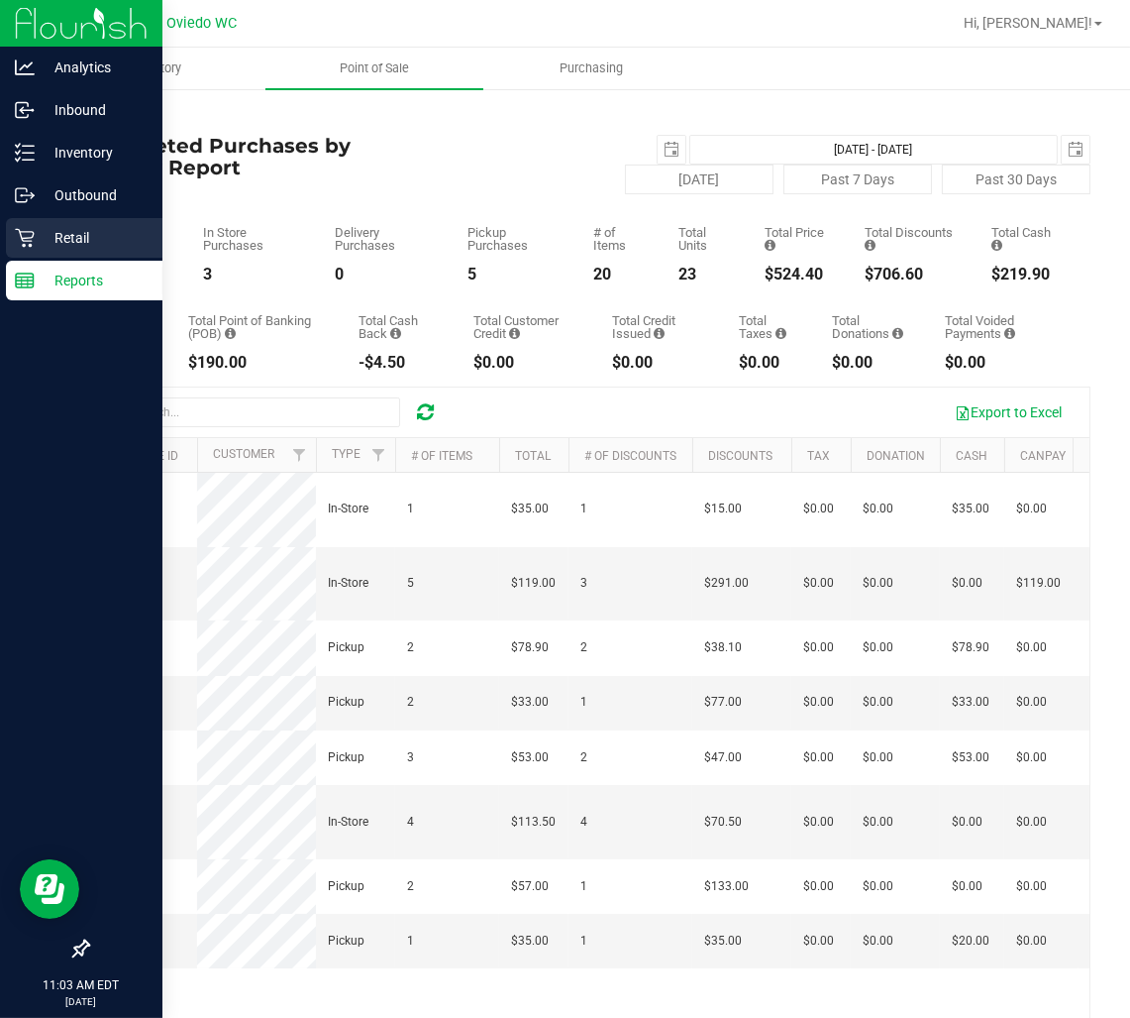
click at [26, 241] on icon at bounding box center [24, 238] width 19 height 19
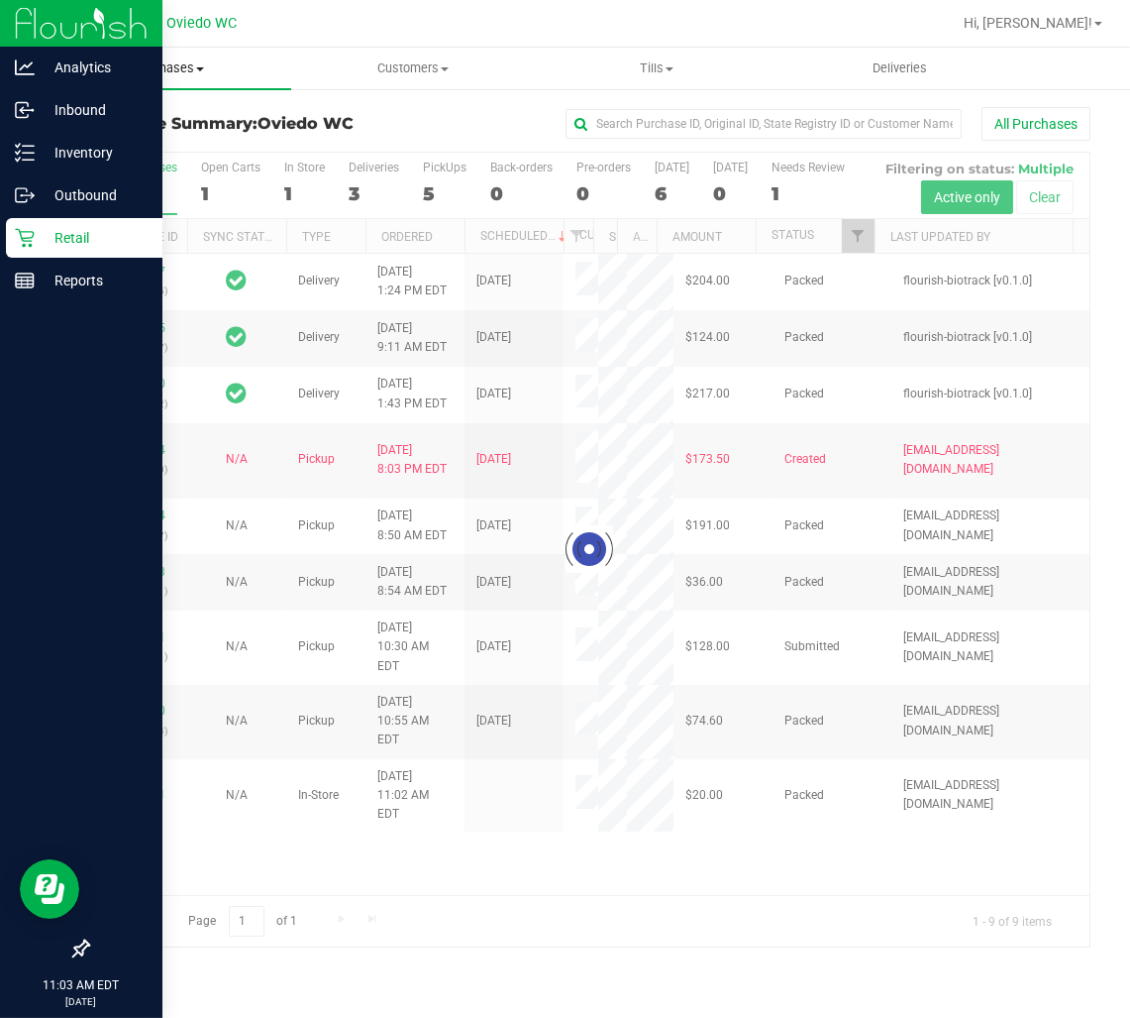
click at [157, 70] on span "Purchases" at bounding box center [170, 68] width 244 height 18
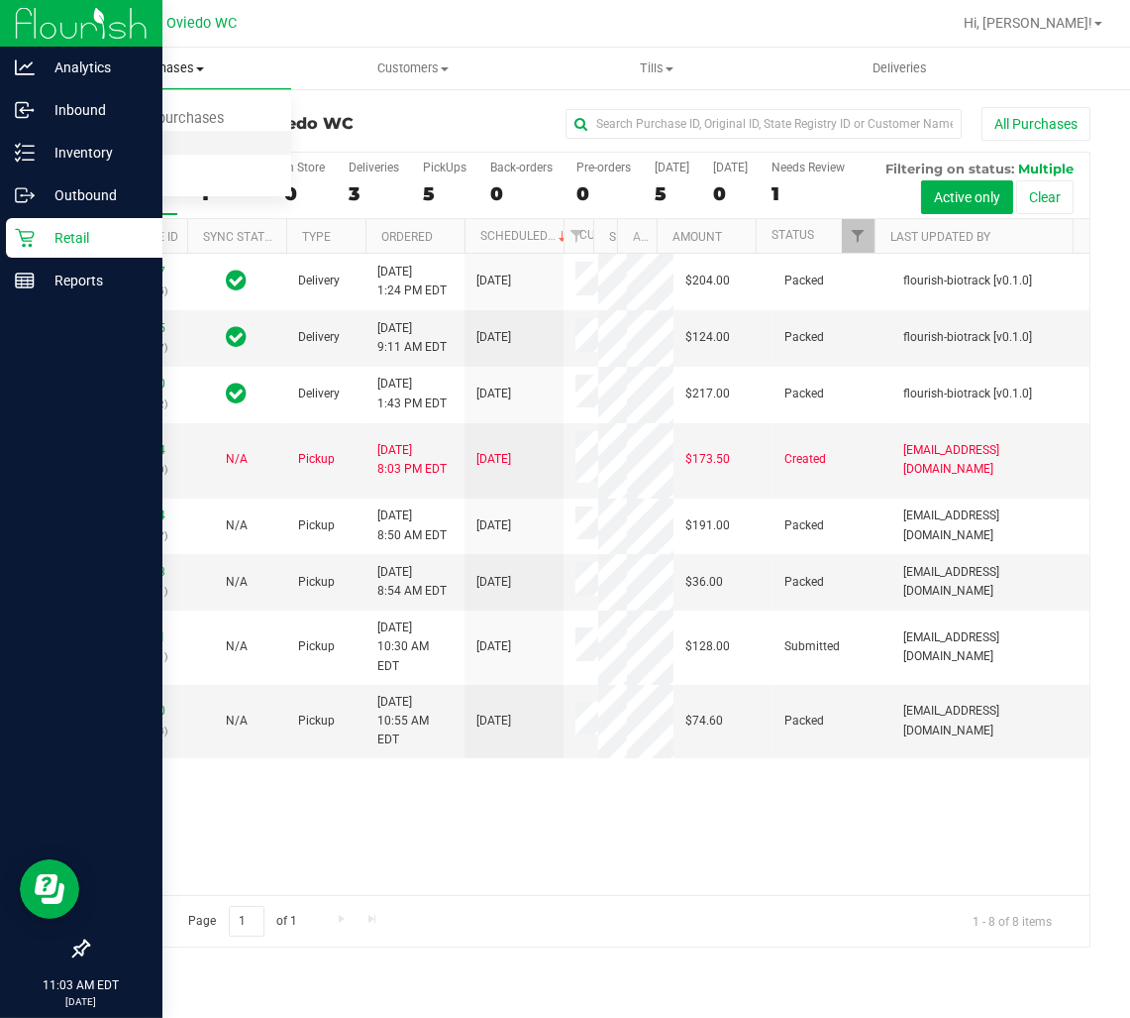
click at [139, 147] on span "Fulfillment" at bounding box center [109, 143] width 123 height 17
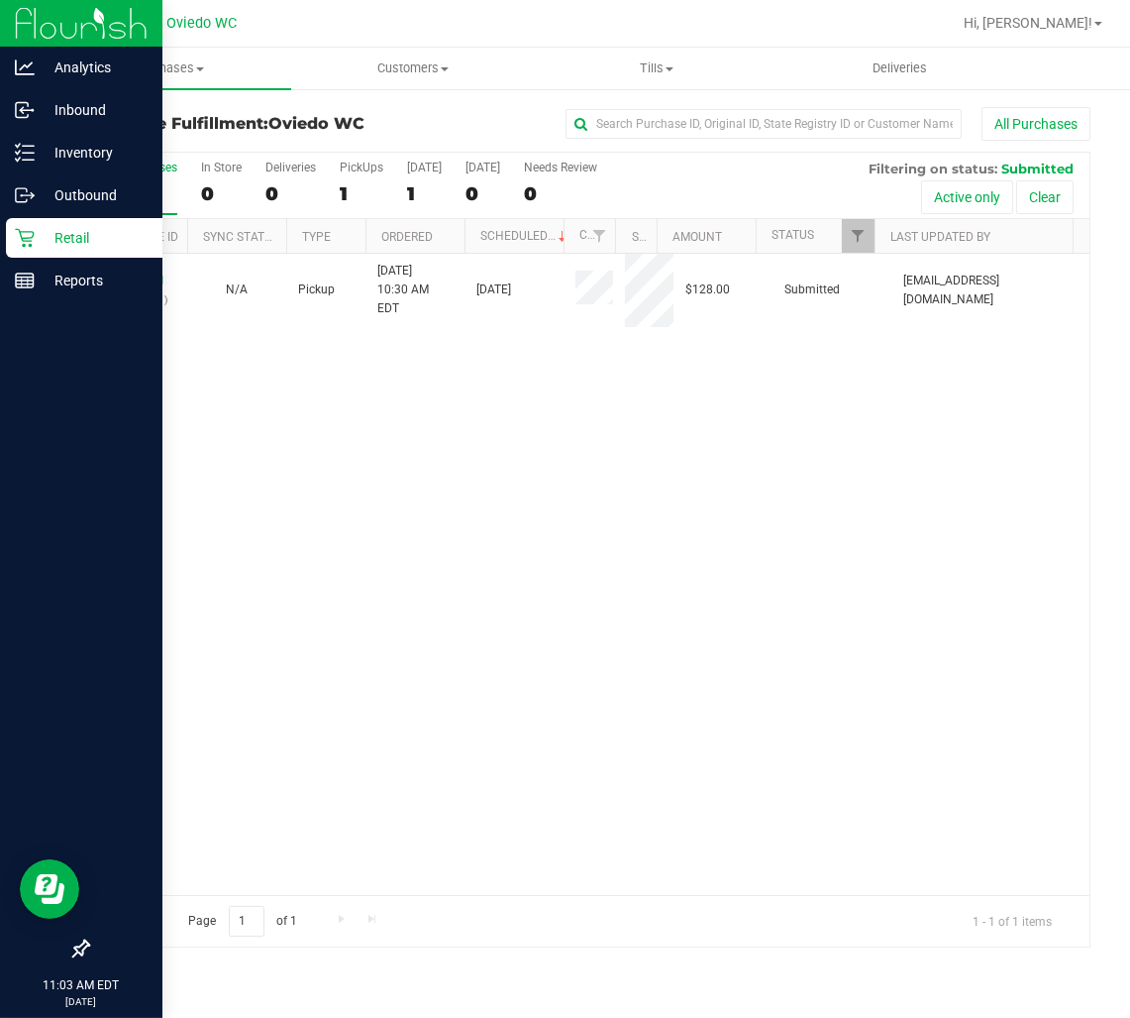
click at [42, 238] on p "Retail" at bounding box center [94, 238] width 119 height 24
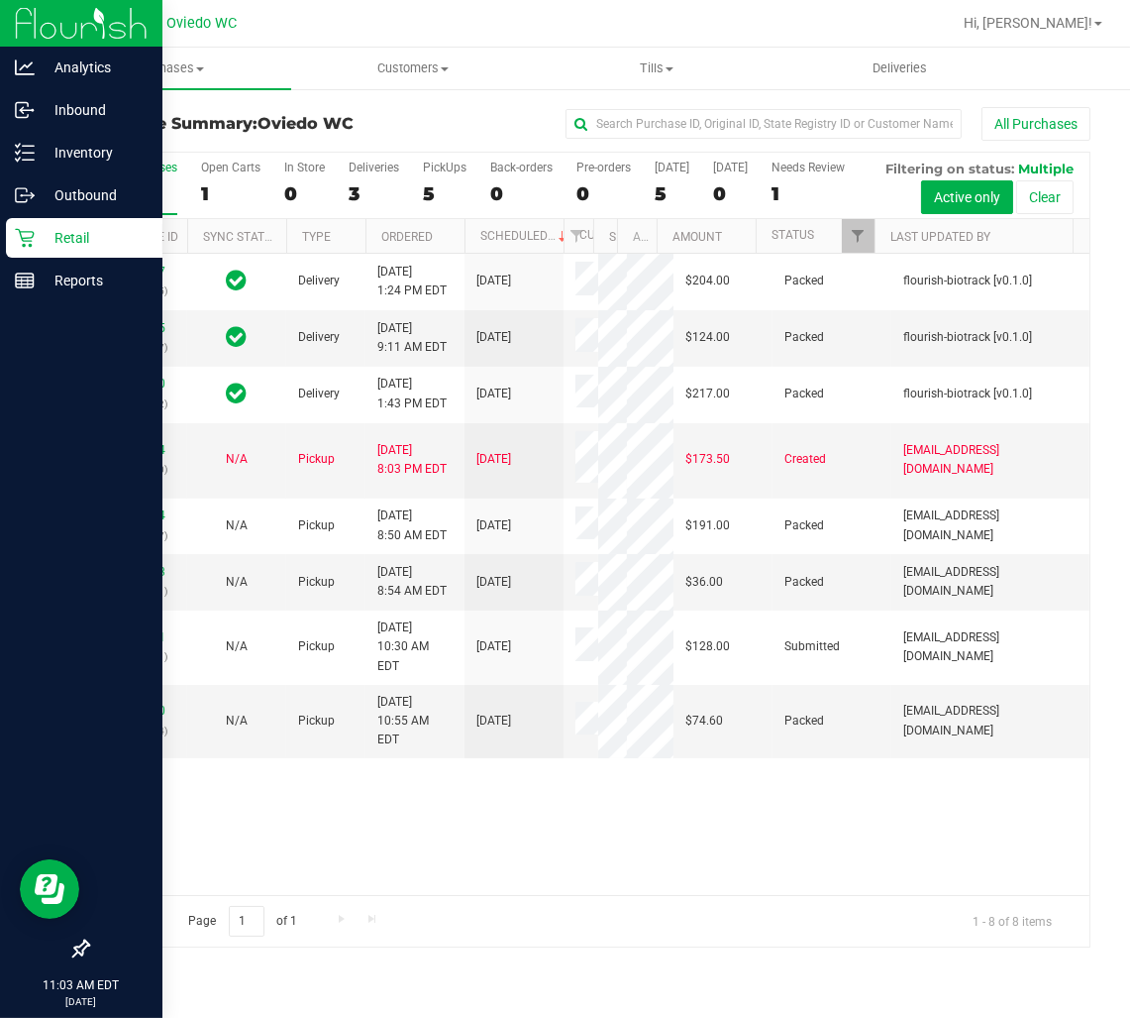
click at [22, 230] on icon at bounding box center [25, 238] width 20 height 20
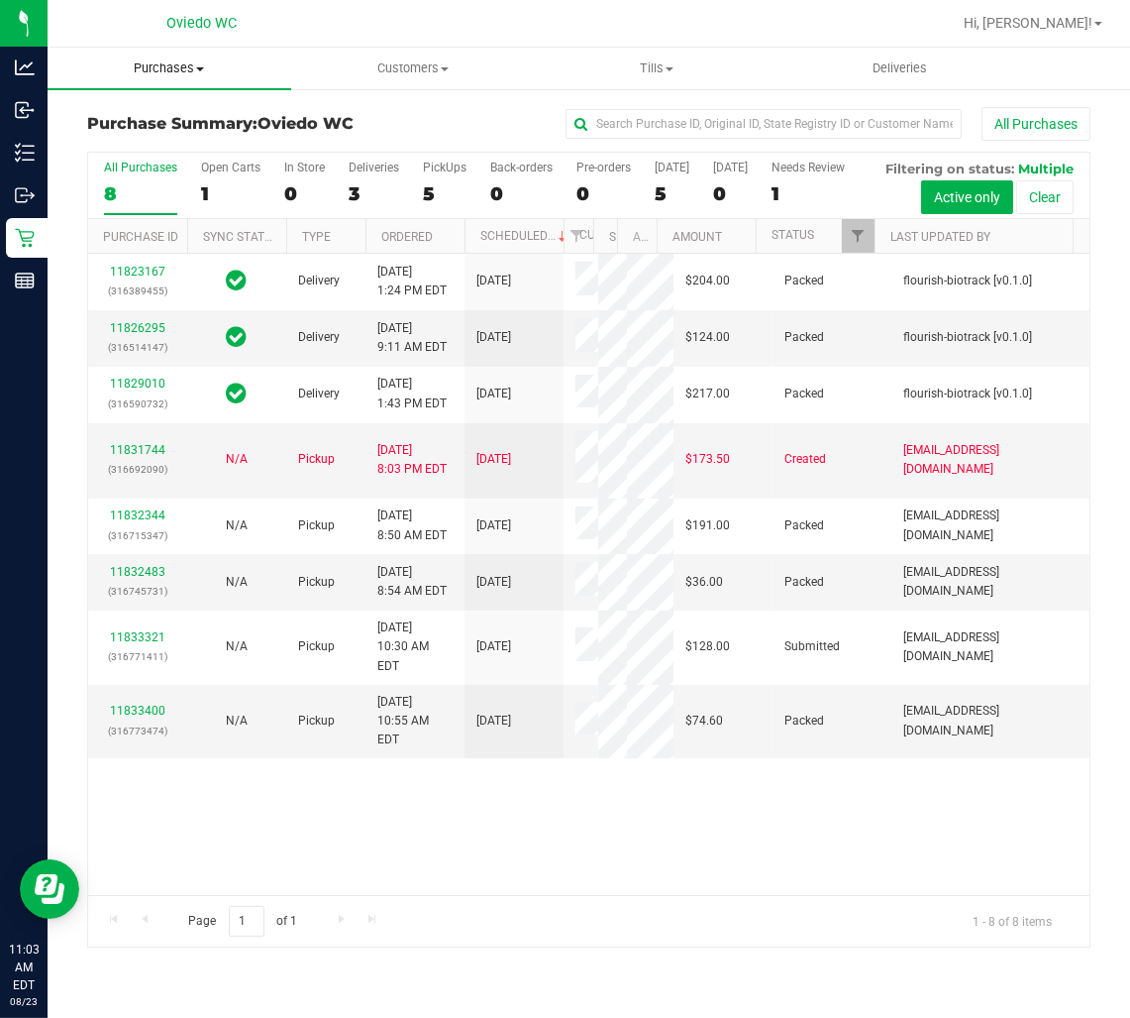
click at [186, 67] on span "Purchases" at bounding box center [170, 68] width 244 height 18
click at [130, 141] on span "Fulfillment" at bounding box center [109, 143] width 123 height 17
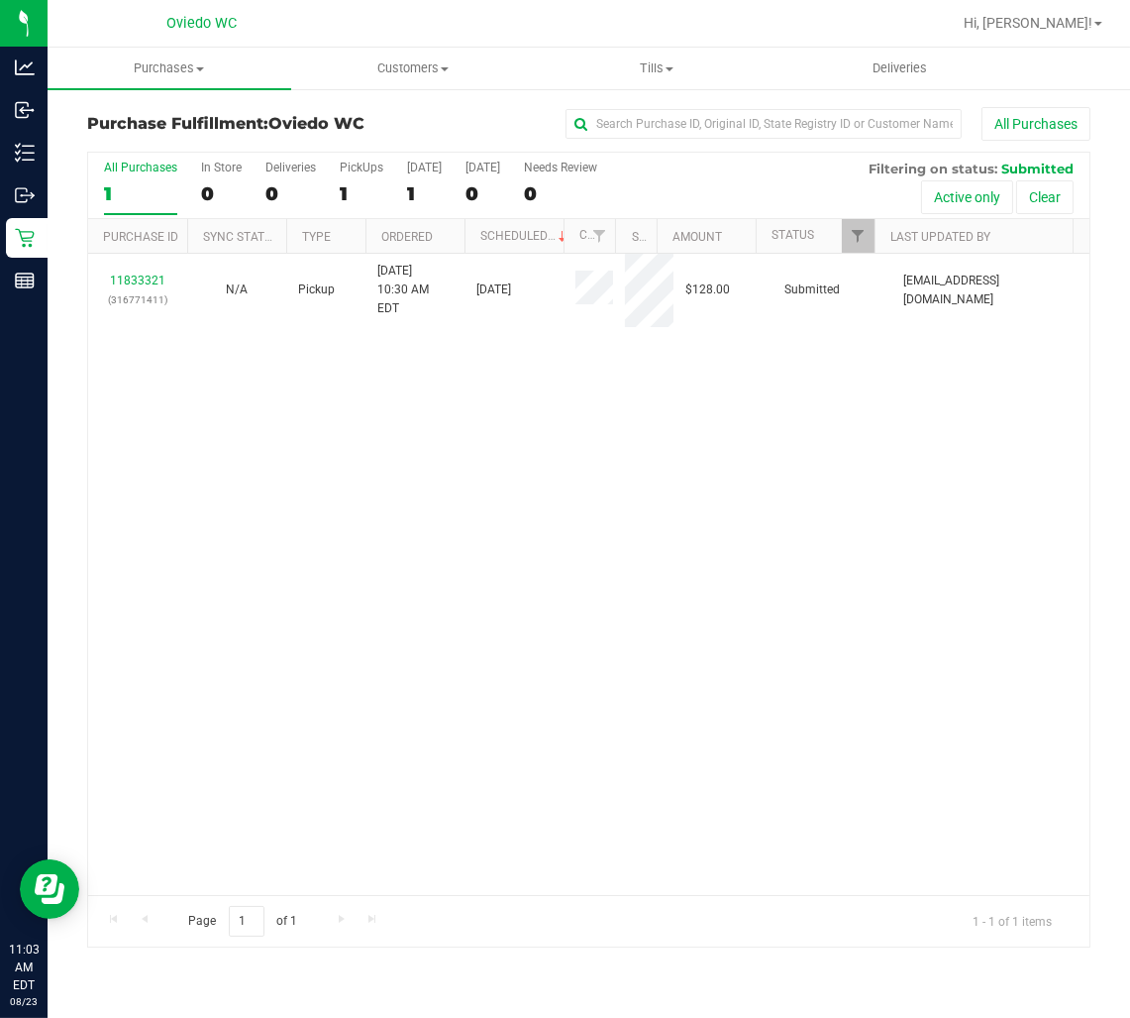
click at [559, 441] on div "11833321 (316771411) N/A Pickup [DATE] 10:30 AM EDT 8/23/2025 $128.00 Submitted…" at bounding box center [589, 574] width 1002 height 641
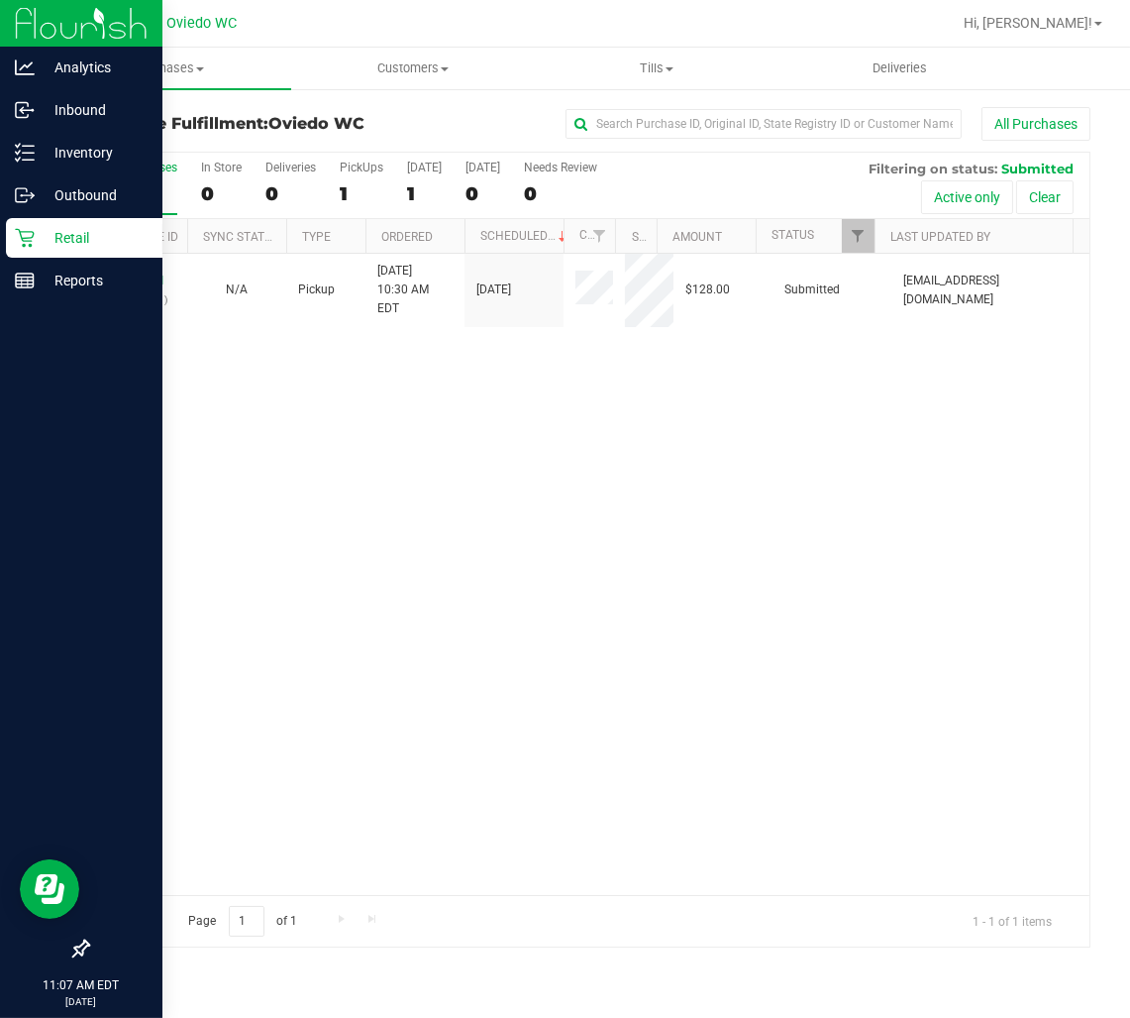
click at [47, 238] on p "Retail" at bounding box center [94, 238] width 119 height 24
